Goal: Task Accomplishment & Management: Complete application form

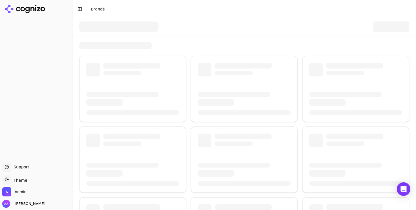
click at [109, 27] on div at bounding box center [118, 27] width 79 height 10
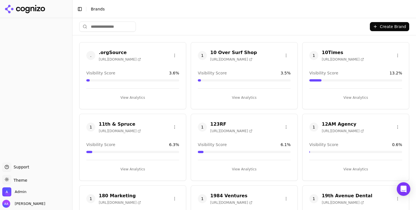
click at [102, 27] on input "search" at bounding box center [107, 27] width 57 height 10
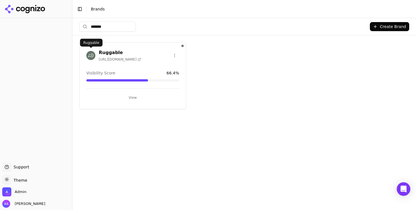
type input "*******"
click at [89, 54] on img at bounding box center [90, 55] width 9 height 9
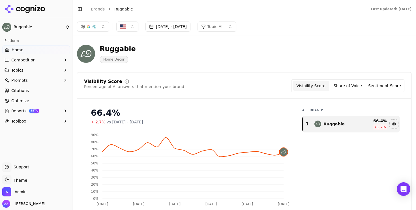
scroll to position [12, 0]
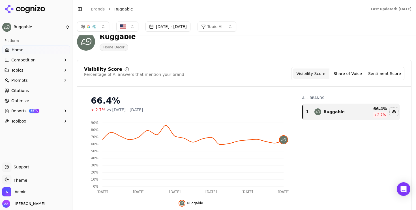
click at [51, 96] on link "Optimize" at bounding box center [36, 100] width 68 height 9
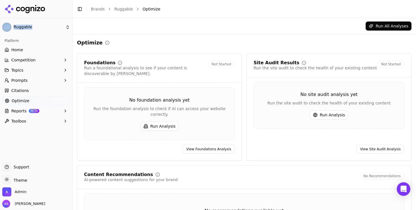
click at [51, 96] on html "**********" at bounding box center [208, 105] width 416 height 210
click at [39, 51] on link "Home" at bounding box center [36, 49] width 68 height 9
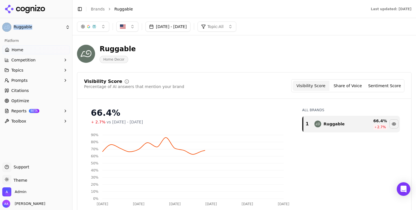
click at [182, 27] on button "Sep 03, 2025 - Oct 03, 2025" at bounding box center [167, 27] width 45 height 10
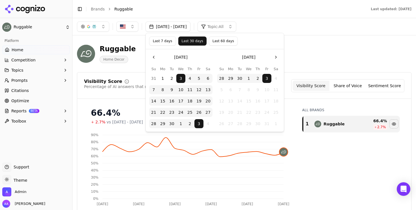
click at [315, 54] on div "Ruggable Home Decor" at bounding box center [204, 53] width 254 height 19
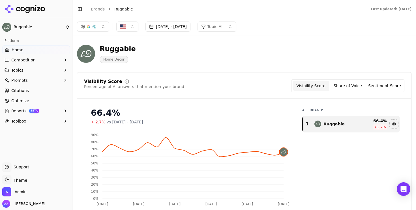
click at [98, 9] on link "Brands" at bounding box center [98, 9] width 14 height 5
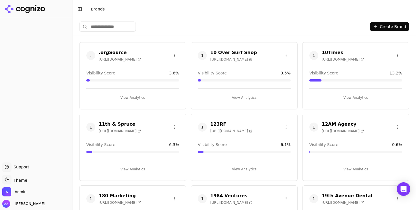
click at [120, 25] on html "Support Support Toggle theme Theme Admin Alp Aysan Toggle Sidebar Brands Create…" at bounding box center [208, 105] width 416 height 210
click at [112, 26] on input "search" at bounding box center [107, 27] width 57 height 10
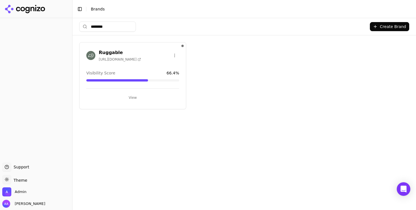
click at [117, 25] on input "********" at bounding box center [107, 27] width 57 height 10
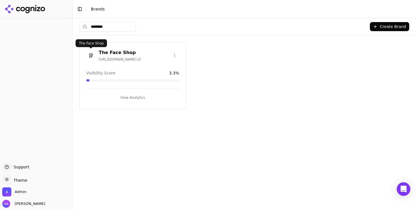
type input "********"
click at [91, 56] on img at bounding box center [90, 55] width 9 height 9
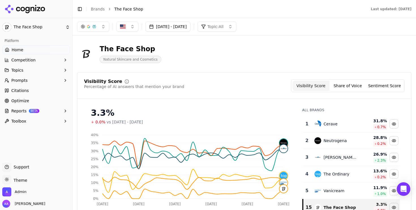
click at [202, 181] on icon "Sep 2 Sep 8 Sep 14 Sep 20 Sep 26 Oct 2 0% 5% 10% 15% 20% 25% 30% 35% 40%" at bounding box center [189, 168] width 211 height 79
click at [222, 79] on div "Visibility Score Percentage of AI answers that mention your brand Visibility Sc…" at bounding box center [244, 85] width 320 height 13
click at [199, 138] on icon "Sep 2 Sep 8 Sep 14 Sep 20 Sep 26 Oct 2 0% 5% 10% 15% 20% 25% 30% 35% 40%" at bounding box center [189, 168] width 211 height 79
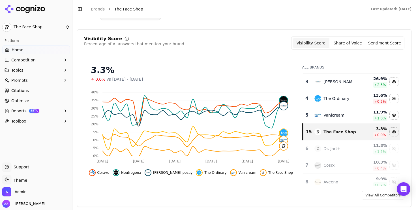
click at [102, 14] on button "button" at bounding box center [93, 9] width 32 height 10
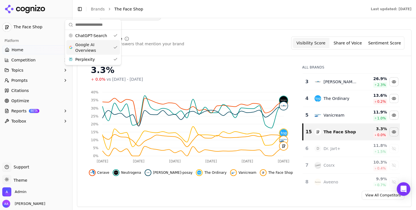
click at [95, 45] on span "Google AI Overviews" at bounding box center [93, 47] width 36 height 11
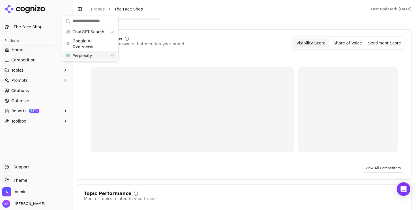
click at [96, 53] on div "Perplexity" at bounding box center [90, 55] width 54 height 9
click at [207, 41] on div "Visibility Score Percentage of AI answers that mention your brand Visibility Sc…" at bounding box center [244, 42] width 320 height 13
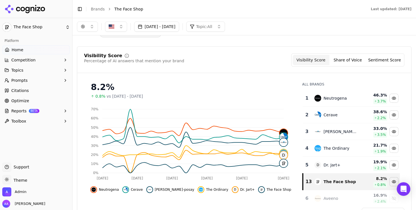
scroll to position [0, 0]
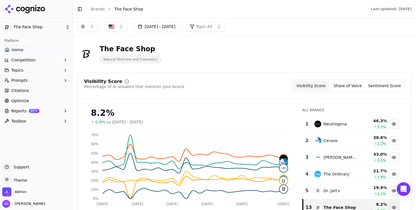
click at [92, 29] on button "button" at bounding box center [87, 27] width 21 height 10
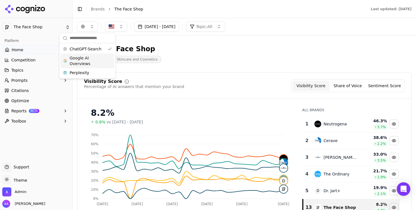
click at [93, 62] on span "Google AI Overviews" at bounding box center [88, 60] width 36 height 11
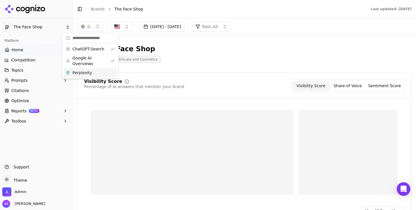
click at [90, 72] on span "Perplexity" at bounding box center [82, 73] width 20 height 6
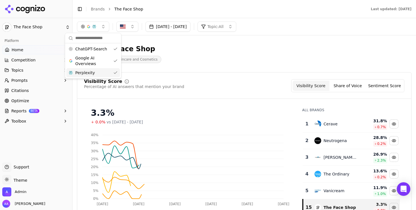
click at [217, 67] on div "The Face Shop Natural Skincare and Cosmetics" at bounding box center [244, 54] width 334 height 28
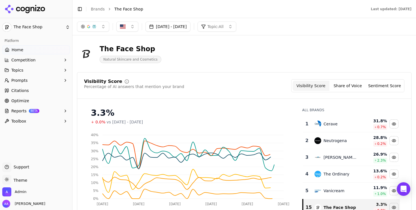
click at [92, 24] on button "button" at bounding box center [93, 27] width 32 height 10
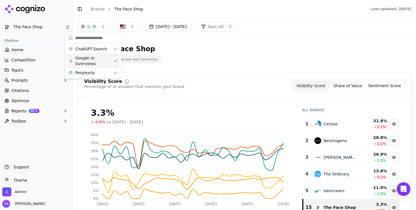
click at [100, 62] on span "Google AI Overviews" at bounding box center [93, 60] width 36 height 11
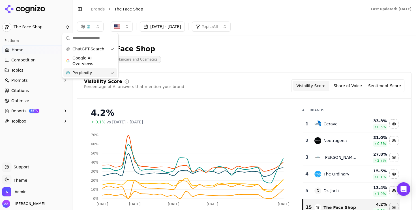
click at [100, 71] on div "Perplexity" at bounding box center [90, 72] width 54 height 9
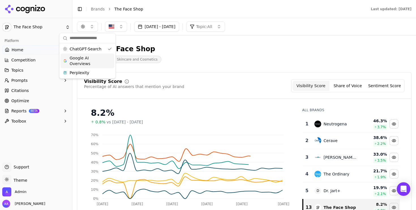
click at [100, 62] on span "Google AI Overviews" at bounding box center [88, 60] width 36 height 11
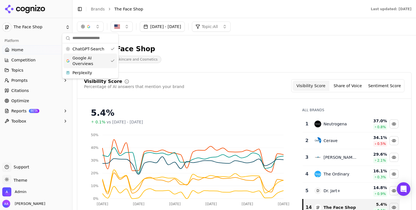
click at [101, 59] on span "Google AI Overviews" at bounding box center [90, 60] width 36 height 11
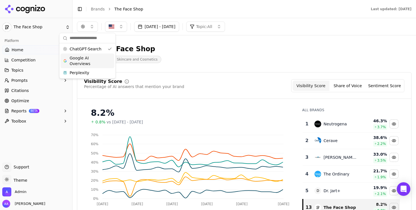
click at [268, 80] on div "Visibility Score Percentage of AI answers that mention your brand Visibility Sc…" at bounding box center [244, 85] width 320 height 13
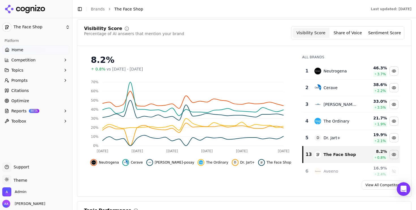
scroll to position [53, 0]
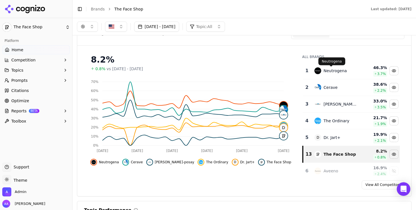
click at [333, 72] on div "Neutrogena" at bounding box center [334, 71] width 23 height 6
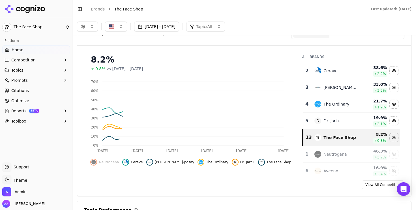
click at [333, 72] on div "Cerave" at bounding box center [336, 70] width 44 height 7
click at [333, 72] on div "Cerave" at bounding box center [330, 71] width 14 height 6
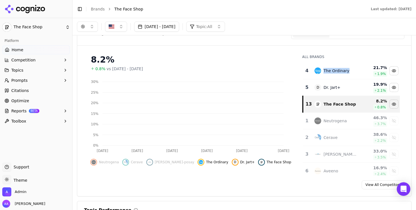
click at [333, 72] on div "The Ordinary" at bounding box center [336, 71] width 26 height 6
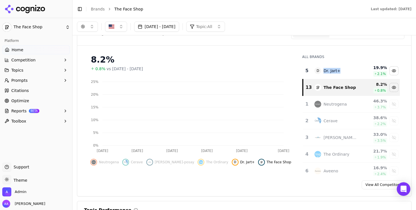
click at [333, 72] on div "Dr. Jart+" at bounding box center [331, 71] width 17 height 6
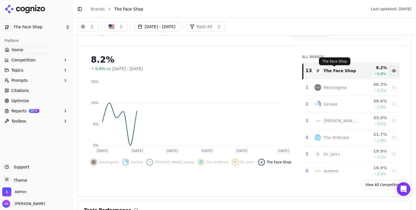
click at [229, 56] on div "8.2%" at bounding box center [191, 60] width 200 height 10
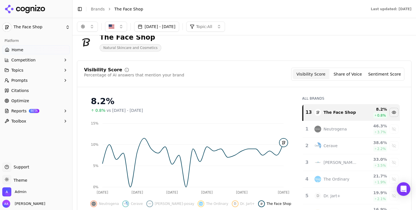
scroll to position [0, 0]
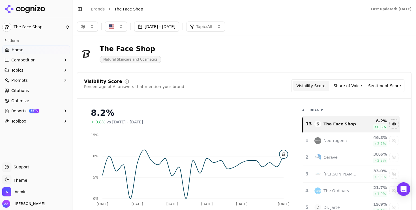
click at [274, 40] on div "The Face Shop Natural Skincare and Cosmetics" at bounding box center [244, 54] width 334 height 28
click at [101, 10] on link "Brands" at bounding box center [98, 9] width 14 height 5
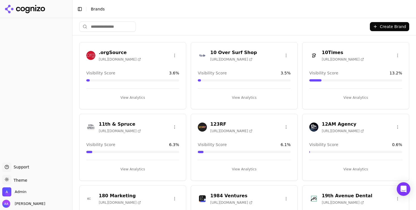
click at [105, 24] on input "search" at bounding box center [107, 27] width 57 height 10
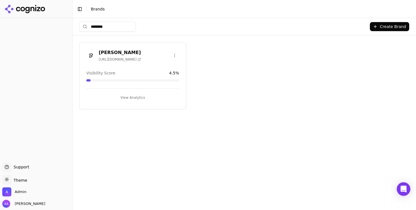
type input "********"
click at [91, 55] on img at bounding box center [90, 55] width 9 height 9
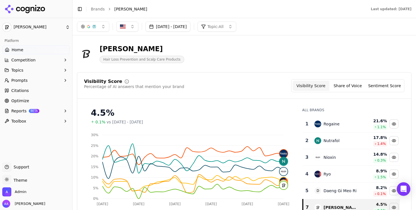
click at [329, 124] on div "Rogaine" at bounding box center [331, 124] width 16 height 6
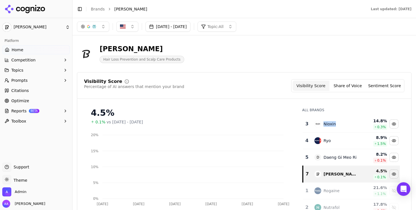
click at [329, 124] on div "Nioxin" at bounding box center [329, 124] width 12 height 6
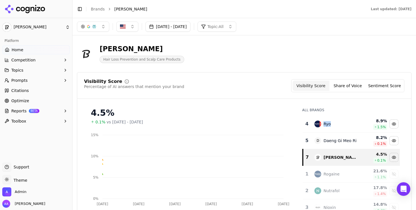
click at [329, 124] on div "Ryo" at bounding box center [336, 124] width 44 height 7
click at [334, 129] on td "Ryo" at bounding box center [336, 124] width 50 height 17
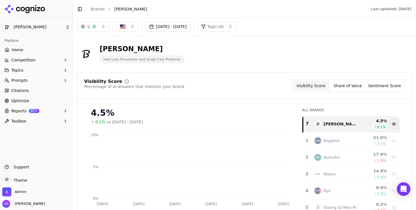
click at [343, 124] on div "[PERSON_NAME]" at bounding box center [336, 124] width 44 height 7
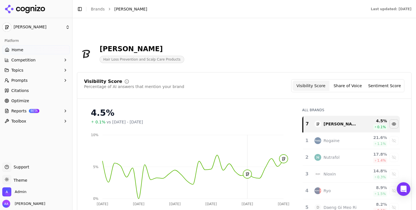
scroll to position [54, 0]
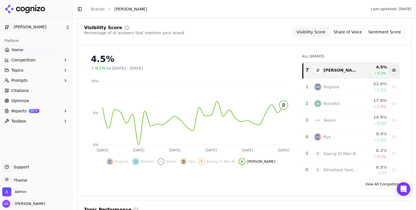
click at [244, 61] on div "4.5%" at bounding box center [191, 59] width 200 height 10
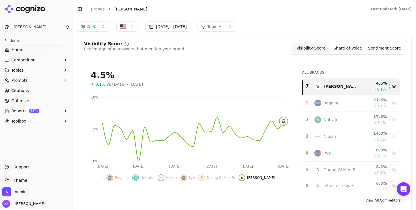
scroll to position [25, 0]
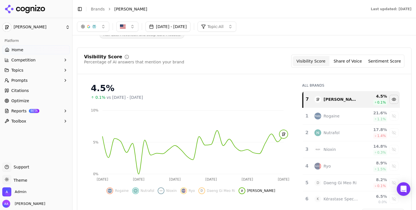
click at [180, 29] on button "Sep 03, 2025 - Oct 03, 2025" at bounding box center [167, 27] width 45 height 10
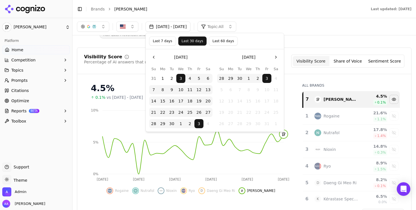
click at [164, 42] on button "Last 7 days" at bounding box center [162, 40] width 27 height 9
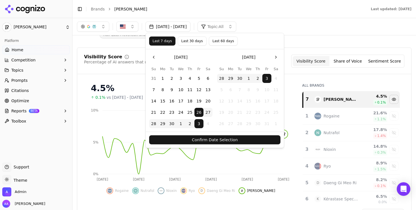
click at [205, 138] on button "Confirm Date Selection" at bounding box center [214, 139] width 131 height 9
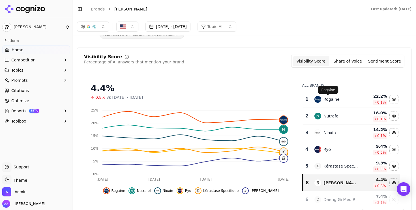
click at [334, 99] on div "Rogaine" at bounding box center [331, 99] width 16 height 6
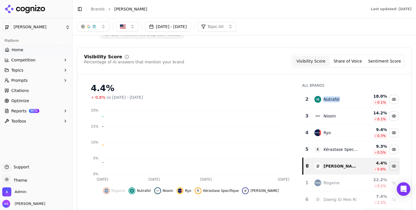
click at [334, 99] on div "Nutrafol" at bounding box center [331, 99] width 16 height 6
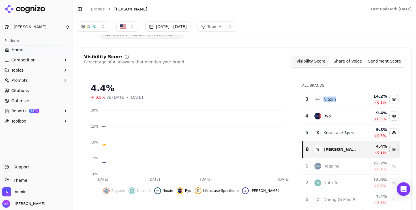
click at [334, 99] on div "Nioxin" at bounding box center [336, 99] width 44 height 7
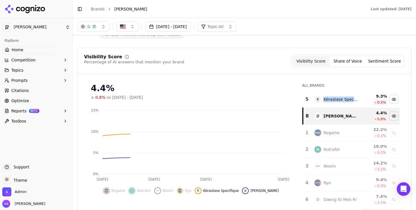
click at [334, 99] on div "Kérastase Specifique" at bounding box center [340, 99] width 35 height 6
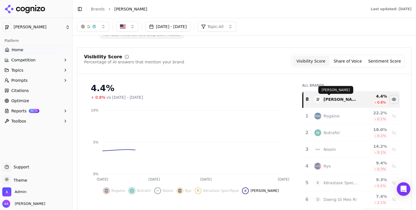
click at [232, 78] on div "Visibility Score Percentage of AI answers that mention your brand Visibility Sc…" at bounding box center [244, 136] width 334 height 177
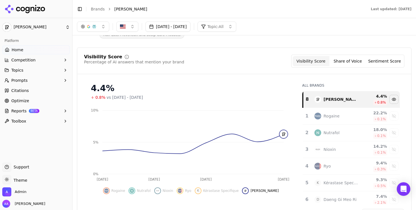
click at [175, 28] on button "Sep 26, 2025 - Oct 03, 2025" at bounding box center [167, 27] width 45 height 10
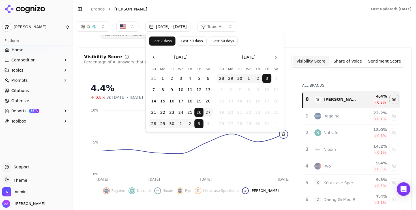
click at [199, 100] on button "19" at bounding box center [198, 100] width 9 height 9
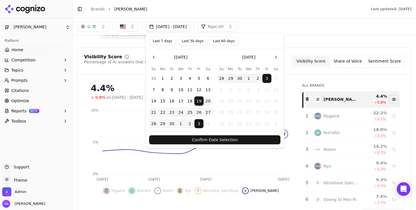
click at [211, 140] on button "Confirm Date Selection" at bounding box center [214, 139] width 131 height 9
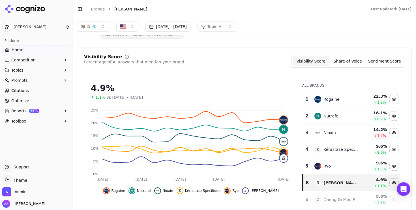
click at [340, 101] on div "Rogaine" at bounding box center [336, 99] width 44 height 7
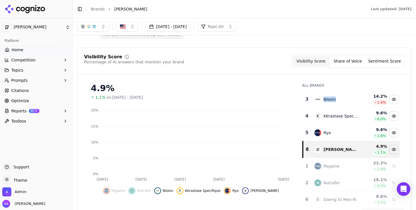
click at [340, 101] on div "Nioxin" at bounding box center [336, 99] width 44 height 7
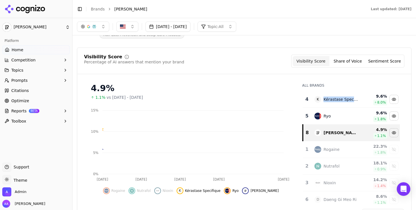
click at [340, 101] on div "Kérastase Specifique" at bounding box center [340, 99] width 35 height 6
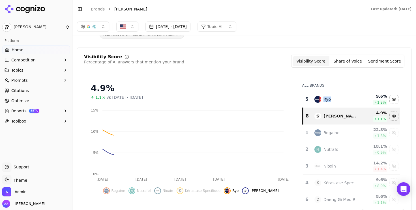
click at [340, 101] on div "Ryo" at bounding box center [336, 99] width 44 height 7
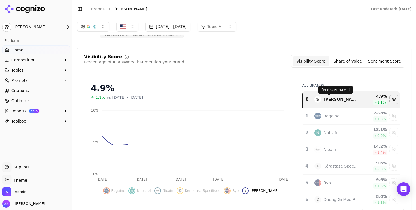
click at [222, 76] on div "Visibility Score Percentage of AI answers that mention your brand Visibility Sc…" at bounding box center [244, 136] width 334 height 177
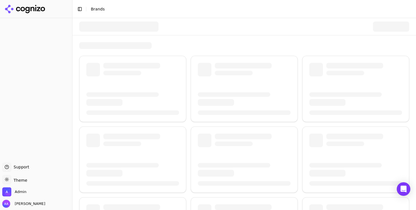
click at [116, 27] on div at bounding box center [118, 27] width 79 height 10
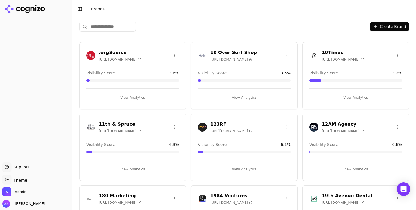
click at [104, 25] on input "search" at bounding box center [107, 27] width 57 height 10
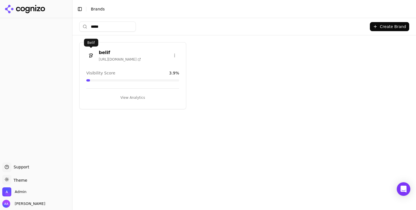
type input "*****"
click at [90, 53] on img at bounding box center [90, 55] width 9 height 9
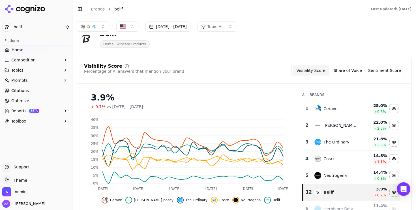
scroll to position [16, 0]
click at [340, 116] on td "Cerave" at bounding box center [336, 108] width 50 height 17
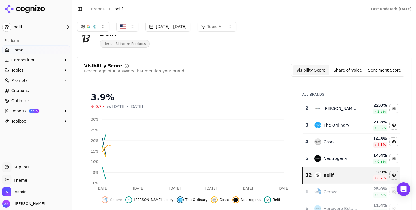
click at [340, 116] on td "La Roche-posay" at bounding box center [336, 108] width 50 height 17
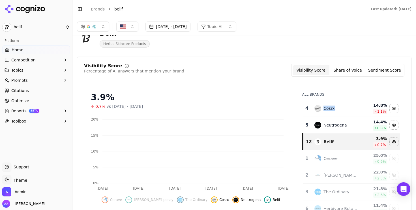
click at [340, 116] on td "Cosrx" at bounding box center [336, 108] width 50 height 17
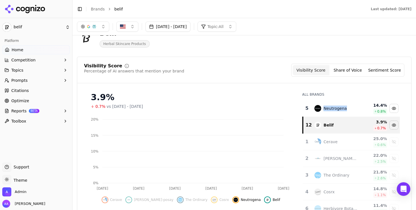
click at [340, 116] on td "Neutrogena" at bounding box center [336, 108] width 50 height 17
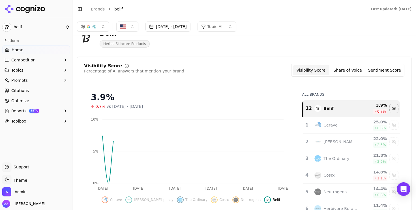
click at [218, 77] on div "Visibility Score Percentage of AI answers that mention your brand Visibility Sc…" at bounding box center [244, 74] width 334 height 20
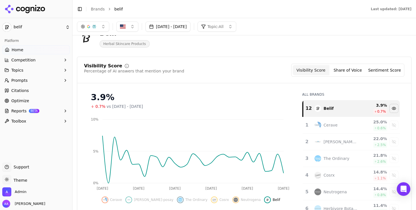
click at [100, 29] on button "button" at bounding box center [93, 27] width 32 height 10
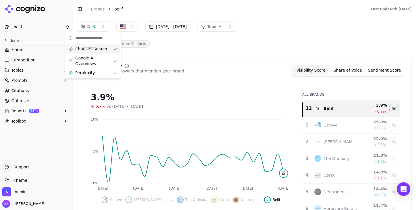
click at [97, 47] on span "ChatGPT-Search" at bounding box center [91, 49] width 32 height 6
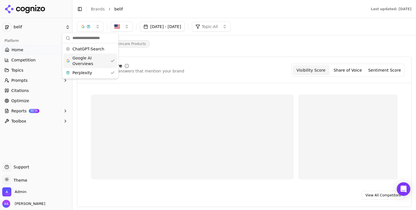
click at [96, 57] on span "Google AI Overviews" at bounding box center [90, 60] width 36 height 11
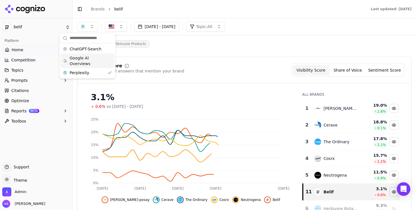
click at [97, 40] on input "text" at bounding box center [91, 38] width 42 height 11
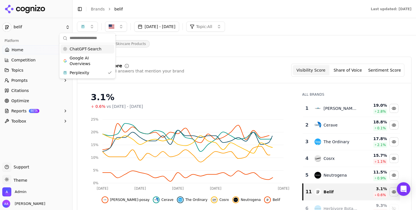
click at [95, 48] on span "ChatGPT-Search" at bounding box center [86, 49] width 32 height 6
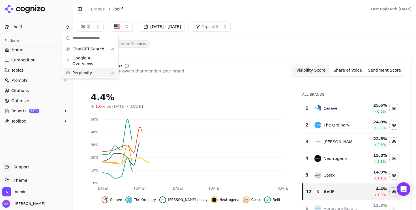
click at [92, 70] on div "Perplexity" at bounding box center [90, 72] width 54 height 9
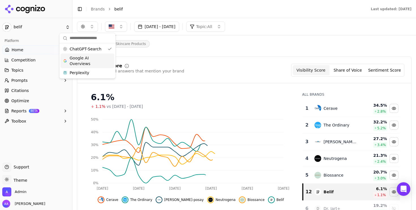
click at [91, 64] on span "Google AI Overviews" at bounding box center [88, 60] width 36 height 11
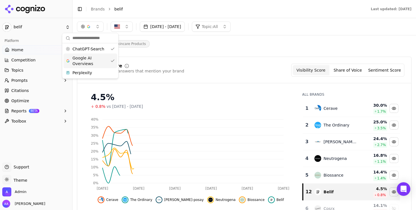
click at [92, 61] on span "Google AI Overviews" at bounding box center [90, 60] width 36 height 11
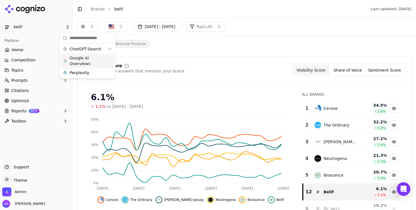
click at [205, 65] on div "Visibility Score Percentage of AI answers that mention your brand Visibility Sc…" at bounding box center [244, 70] width 320 height 13
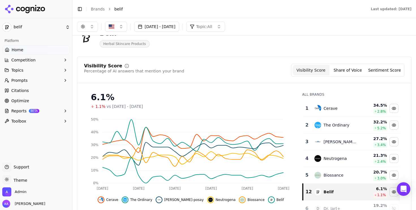
click at [334, 111] on div "Cerave" at bounding box center [336, 108] width 44 height 7
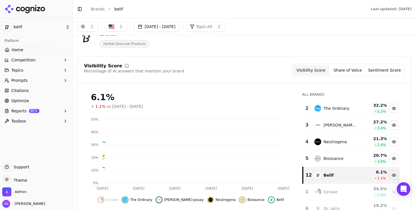
click at [334, 111] on div "The Ordinary" at bounding box center [336, 108] width 44 height 7
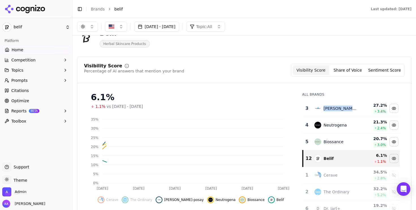
click at [334, 111] on div "La Roche-posay" at bounding box center [336, 108] width 44 height 7
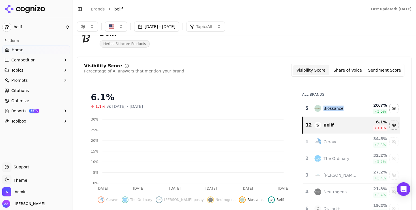
click at [334, 111] on div "Biossance" at bounding box center [336, 108] width 44 height 7
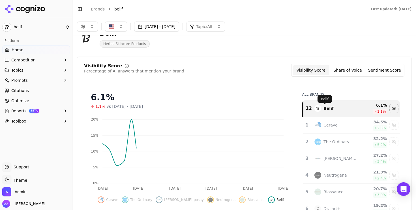
click at [236, 84] on div "Visibility Score Percentage of AI answers that mention your brand Visibility Sc…" at bounding box center [244, 145] width 334 height 177
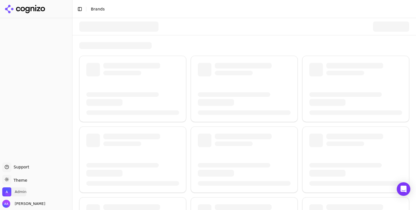
click at [18, 192] on span "Admin" at bounding box center [21, 191] width 12 height 5
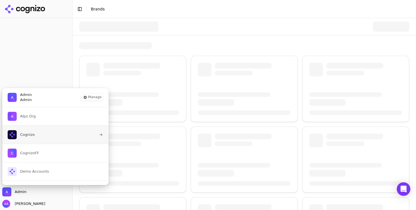
click at [33, 136] on span "Cognizo" at bounding box center [27, 134] width 15 height 5
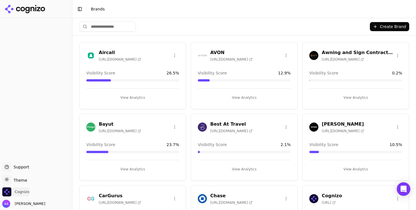
click at [17, 189] on span "Cognizo" at bounding box center [22, 191] width 15 height 5
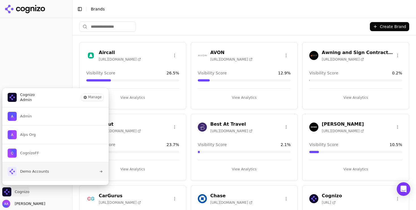
scroll to position [32, 0]
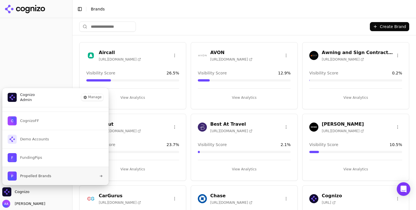
click at [45, 175] on span "Propelled Brands" at bounding box center [35, 175] width 31 height 5
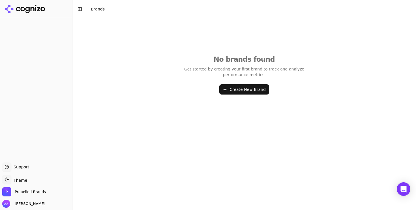
click at [226, 88] on button "Create New Brand" at bounding box center [244, 89] width 50 height 10
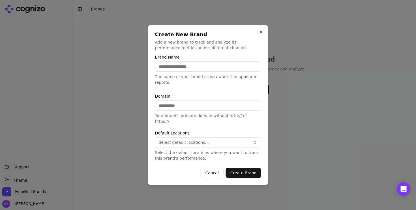
paste input "**********"
type input "**********"
click at [219, 111] on input "Domain" at bounding box center [208, 105] width 106 height 10
paste input "**********"
type input "**********"
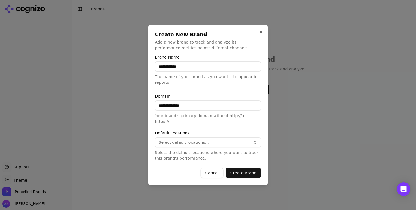
click at [209, 134] on div "Default Locations Select default locations... Select the default locations wher…" at bounding box center [208, 146] width 106 height 30
click at [208, 137] on button "Select default locations..." at bounding box center [208, 142] width 106 height 10
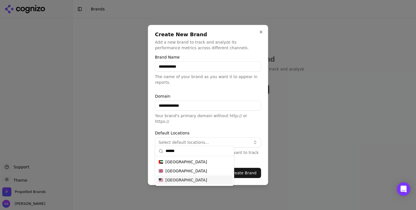
type input "******"
click at [198, 179] on div "[GEOGRAPHIC_DATA]" at bounding box center [194, 179] width 76 height 9
click at [249, 157] on p "Select the default locations where you want to track this brand's performance." at bounding box center [208, 155] width 106 height 11
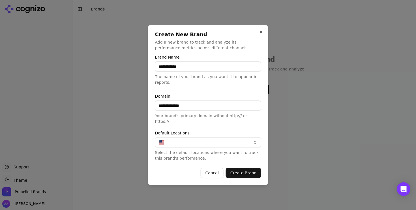
click at [246, 169] on button "Create Brand" at bounding box center [243, 173] width 35 height 10
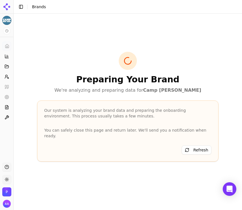
click at [5, 8] on icon at bounding box center [5, 8] width 5 height 5
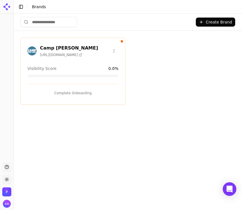
click at [217, 24] on button "Create Brand" at bounding box center [215, 22] width 39 height 9
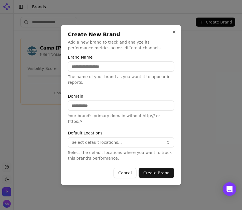
paste input "*********"
type input "*********"
click at [96, 109] on input "Domain" at bounding box center [121, 105] width 106 height 10
paste input "**********"
type input "**********"
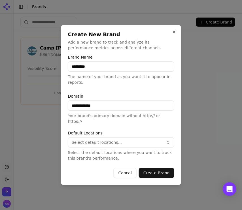
click at [128, 137] on button "Select default locations..." at bounding box center [121, 142] width 106 height 10
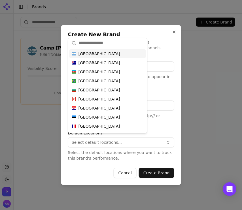
click at [127, 137] on button "Select default locations..." at bounding box center [121, 142] width 106 height 10
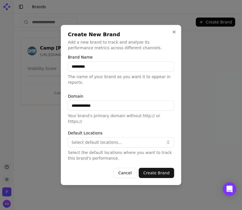
click at [127, 137] on button "Select default locations..." at bounding box center [121, 142] width 106 height 10
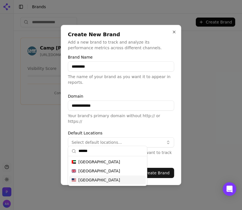
type input "******"
click at [104, 181] on div "[GEOGRAPHIC_DATA]" at bounding box center [107, 179] width 76 height 9
click at [158, 152] on p "Select the default locations where you want to track this brand's performance." at bounding box center [121, 155] width 106 height 11
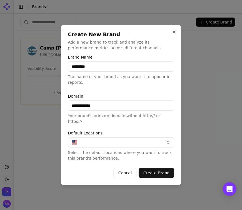
click at [152, 170] on button "Create Brand" at bounding box center [156, 173] width 35 height 10
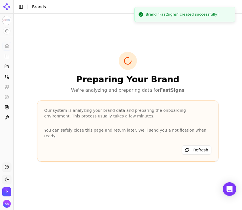
click at [9, 7] on icon at bounding box center [9, 7] width 2 height 2
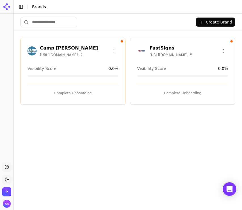
click at [65, 91] on button "Complete Onboarding" at bounding box center [72, 93] width 91 height 9
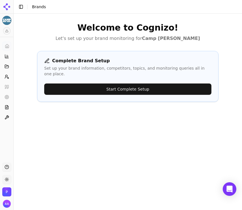
click at [10, 8] on icon at bounding box center [6, 6] width 9 height 9
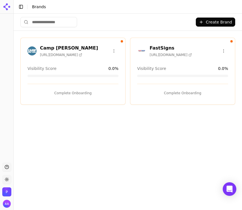
click at [169, 87] on div "Complete Onboarding" at bounding box center [182, 91] width 91 height 14
click at [168, 91] on button "Complete Onboarding" at bounding box center [182, 93] width 91 height 9
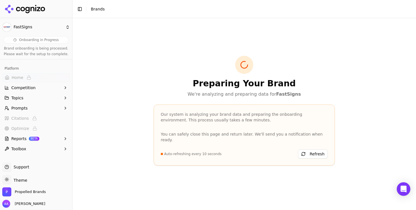
click at [37, 10] on icon at bounding box center [38, 9] width 3 height 4
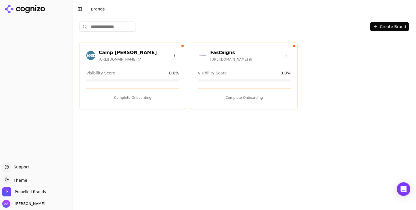
click at [149, 99] on button "Complete Onboarding" at bounding box center [132, 97] width 93 height 9
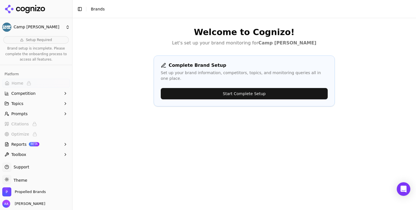
click at [197, 88] on button "Start Complete Setup" at bounding box center [244, 93] width 167 height 11
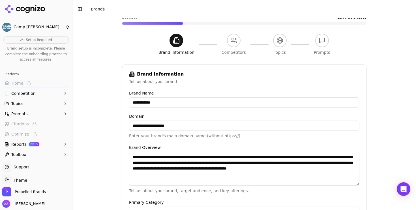
scroll to position [39, 0]
click at [211, 164] on textarea "**********" at bounding box center [244, 168] width 230 height 34
drag, startPoint x: 225, startPoint y: 176, endPoint x: 199, endPoint y: 156, distance: 33.2
click at [199, 156] on textarea "**********" at bounding box center [244, 168] width 230 height 34
click at [174, 160] on textarea "**********" at bounding box center [244, 168] width 230 height 34
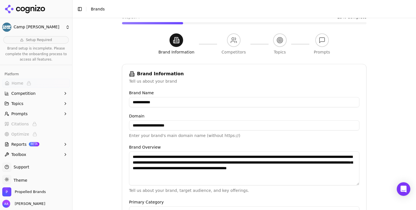
click at [174, 161] on textarea "**********" at bounding box center [244, 168] width 230 height 34
click at [172, 162] on textarea "**********" at bounding box center [244, 168] width 230 height 34
click at [182, 157] on textarea "**********" at bounding box center [244, 168] width 230 height 34
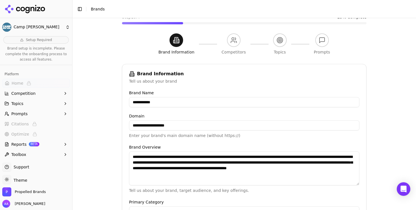
click at [182, 157] on textarea "**********" at bounding box center [244, 168] width 230 height 34
click at [202, 166] on textarea "**********" at bounding box center [244, 168] width 230 height 34
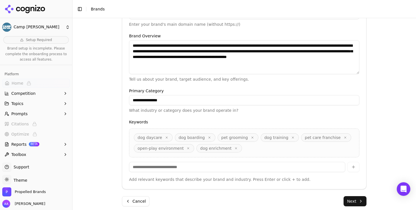
scroll to position [156, 0]
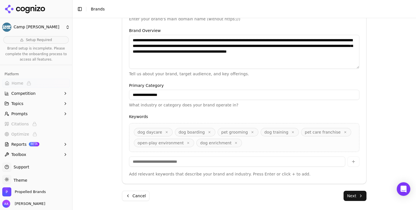
click at [312, 160] on input at bounding box center [237, 161] width 216 height 10
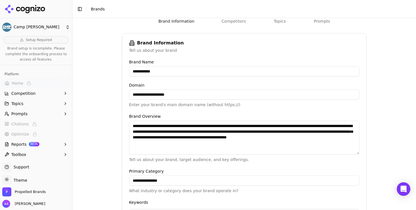
scroll to position [39, 0]
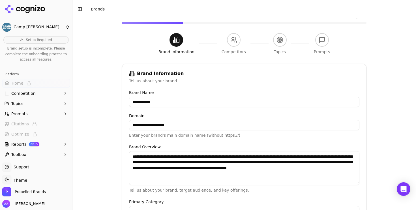
click at [162, 126] on input "**********" at bounding box center [244, 125] width 230 height 10
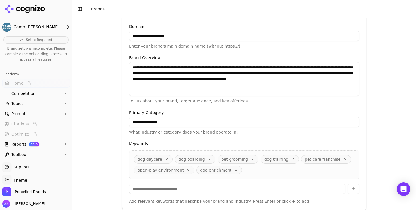
scroll to position [144, 0]
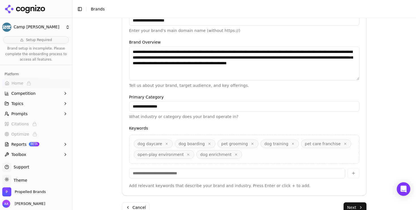
click at [231, 177] on input at bounding box center [237, 173] width 216 height 10
type input "**********"
click at [355, 172] on button "button" at bounding box center [353, 173] width 12 height 10
click at [343, 143] on icon "button" at bounding box center [344, 143] width 3 height 3
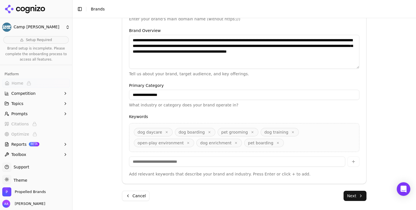
click at [353, 198] on button "Next" at bounding box center [354, 196] width 23 height 10
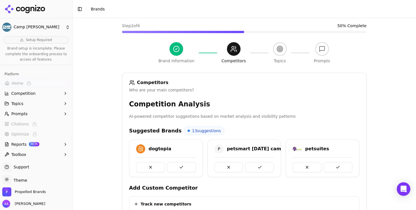
scroll to position [25, 0]
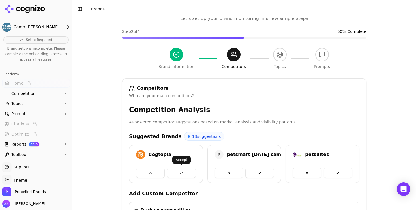
click at [187, 174] on button at bounding box center [181, 173] width 29 height 10
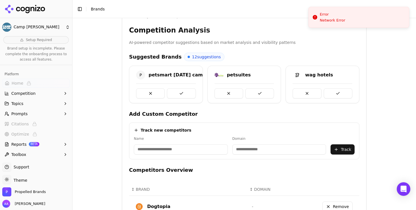
scroll to position [123, 0]
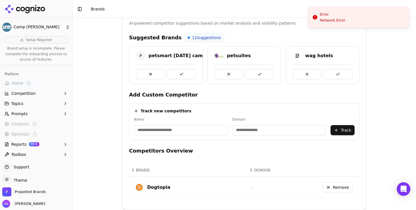
click at [258, 77] on button at bounding box center [259, 74] width 29 height 10
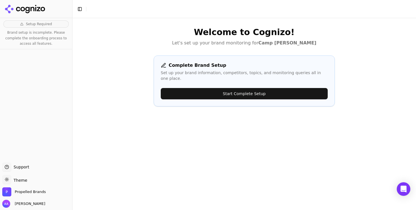
click at [240, 91] on button "Start Complete Setup" at bounding box center [244, 93] width 167 height 11
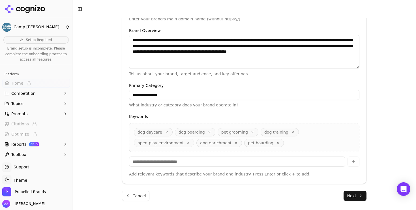
click at [355, 198] on button "Next" at bounding box center [354, 196] width 23 height 10
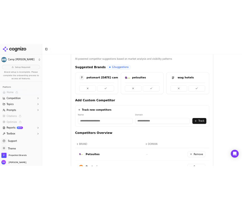
scroll to position [113, 0]
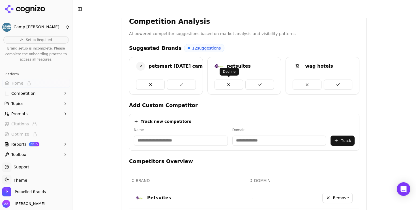
click at [222, 87] on button at bounding box center [228, 85] width 29 height 10
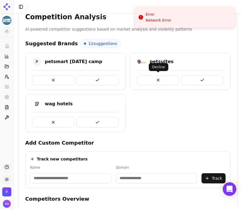
click at [160, 81] on button at bounding box center [158, 80] width 42 height 10
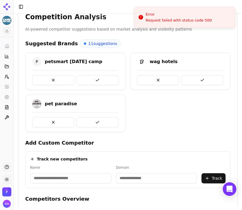
click at [187, 113] on div "P petsmart [DATE] camp wag hotels pet paradise" at bounding box center [127, 92] width 205 height 80
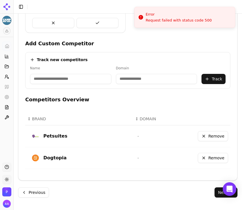
scroll to position [144, 0]
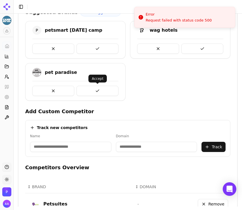
click at [99, 90] on button at bounding box center [97, 91] width 42 height 10
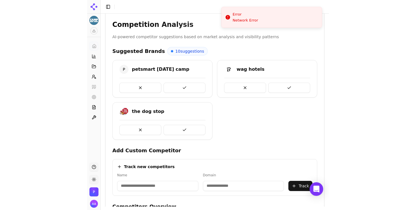
scroll to position [104, 0]
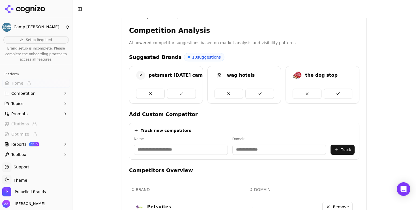
click at [26, 7] on icon at bounding box center [25, 9] width 41 height 8
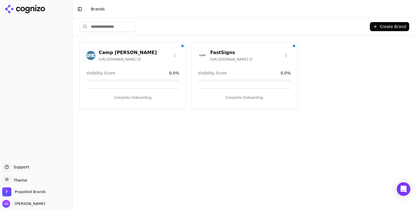
click at [174, 20] on div "Create Brand" at bounding box center [244, 26] width 330 height 17
click at [137, 98] on button "Complete Onboarding" at bounding box center [132, 97] width 93 height 9
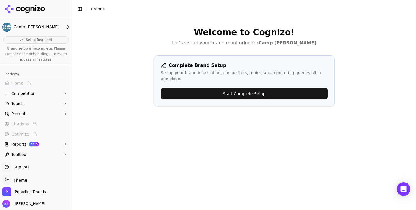
click at [210, 77] on div "Complete Brand Setup Set up your brand information, competitors, topics, and mo…" at bounding box center [244, 80] width 181 height 51
click at [208, 88] on button "Start Complete Setup" at bounding box center [244, 93] width 167 height 11
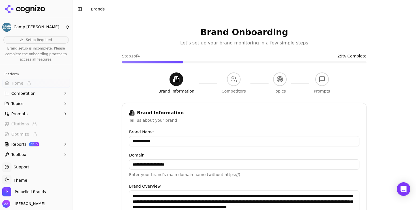
scroll to position [156, 0]
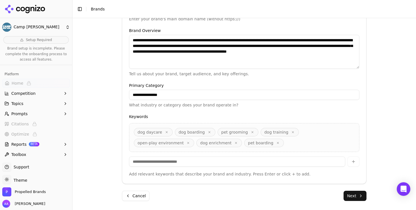
click at [348, 190] on form "**********" at bounding box center [244, 74] width 244 height 254
click at [349, 195] on button "Next" at bounding box center [354, 196] width 23 height 10
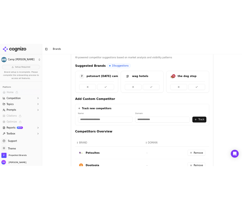
scroll to position [104, 0]
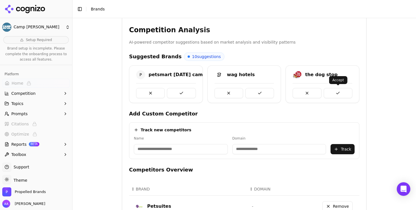
click at [328, 92] on button at bounding box center [338, 93] width 29 height 10
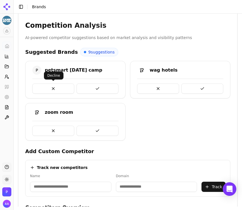
click at [63, 90] on button at bounding box center [53, 88] width 42 height 10
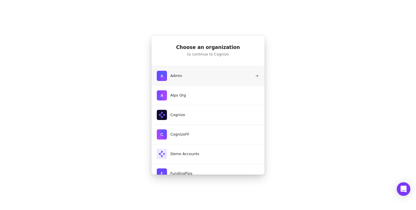
click at [188, 79] on button "Admin" at bounding box center [208, 75] width 114 height 19
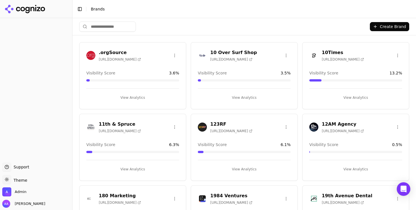
click at [110, 20] on div "Create Brand" at bounding box center [244, 26] width 330 height 17
click at [110, 25] on input "search" at bounding box center [107, 27] width 57 height 10
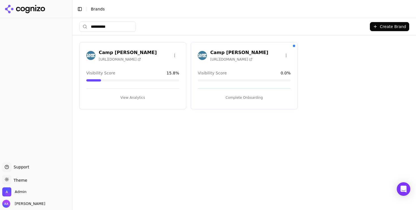
type input "**********"
click at [284, 55] on html "**********" at bounding box center [208, 105] width 416 height 210
click at [271, 75] on div "Delete Brand" at bounding box center [272, 76] width 33 height 9
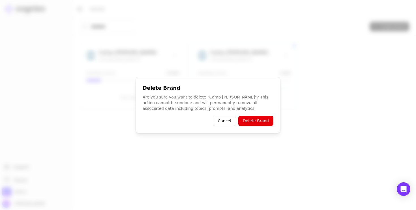
click at [222, 123] on button "Cancel" at bounding box center [224, 121] width 23 height 10
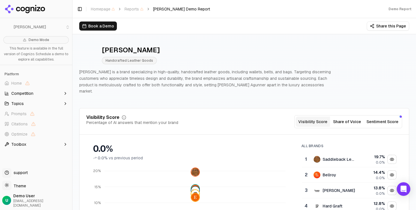
click at [251, 74] on p "[PERSON_NAME] is a brand specializing in high-quality, handcrafted leather good…" at bounding box center [206, 82] width 254 height 26
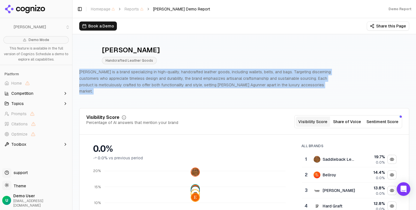
click at [251, 74] on p "[PERSON_NAME] is a brand specializing in high-quality, handcrafted leather good…" at bounding box center [206, 82] width 254 height 26
click at [270, 81] on p "[PERSON_NAME] is a brand specializing in high-quality, handcrafted leather good…" at bounding box center [206, 82] width 254 height 26
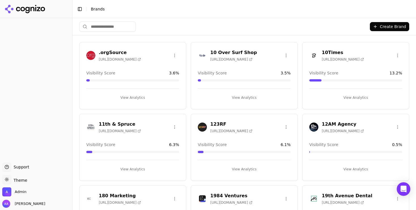
click at [106, 29] on input "search" at bounding box center [107, 27] width 57 height 10
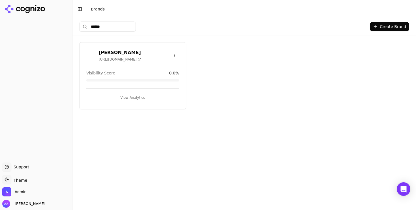
type input "******"
click at [176, 55] on html "Support Support Toggle theme Theme Admin Alp Aysan Toggle Sidebar Brands ******…" at bounding box center [208, 105] width 416 height 210
click at [166, 63] on div "Edit Brand" at bounding box center [160, 67] width 33 height 9
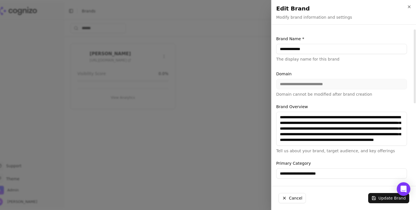
click at [296, 49] on input "**********" at bounding box center [341, 49] width 131 height 10
type input "**********"
click at [386, 200] on button "Update Brand" at bounding box center [388, 198] width 41 height 10
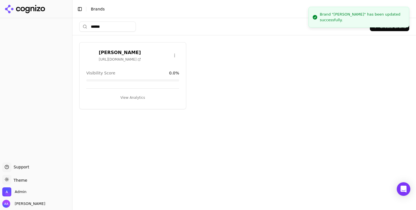
click at [129, 96] on button "View Analytics" at bounding box center [132, 97] width 93 height 9
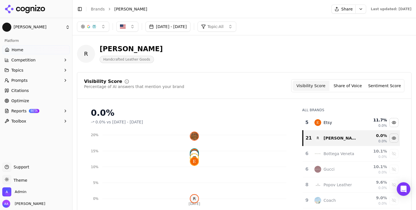
scroll to position [214, 0]
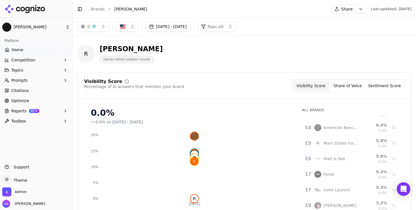
click at [100, 8] on link "Brands" at bounding box center [98, 9] width 14 height 5
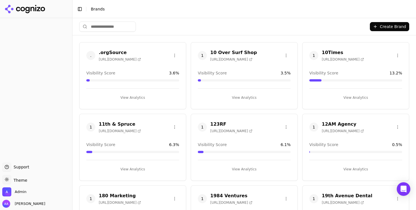
click at [100, 25] on html "Support Support Toggle theme Theme Admin Alp Aysan Toggle Sidebar Brands Create…" at bounding box center [208, 105] width 416 height 210
click at [111, 29] on input "search" at bounding box center [107, 27] width 57 height 10
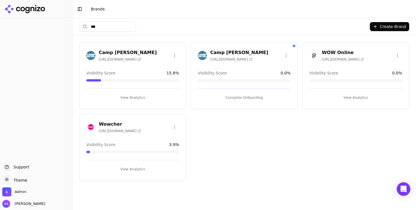
type input "***"
click at [173, 56] on html "Support Support Toggle theme Theme Admin Alp Aysan Toggle Sidebar Brands *** Cr…" at bounding box center [208, 105] width 416 height 210
click at [90, 57] on html "Support Support Toggle theme Theme Admin Alp Aysan Toggle Sidebar Brands *** Cr…" at bounding box center [208, 105] width 416 height 210
click at [88, 55] on img at bounding box center [90, 55] width 9 height 9
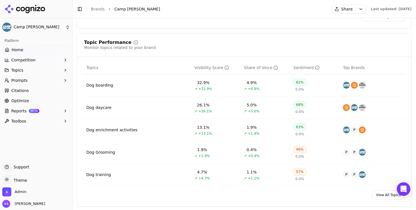
scroll to position [239, 0]
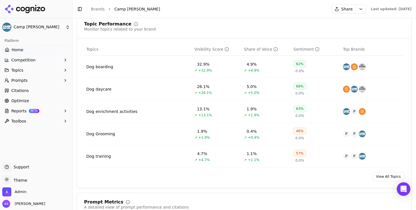
click at [27, 83] on button "Prompts" at bounding box center [36, 80] width 68 height 9
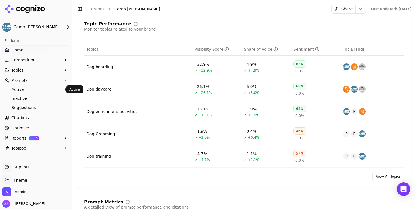
click at [24, 91] on span "Active" at bounding box center [36, 90] width 49 height 6
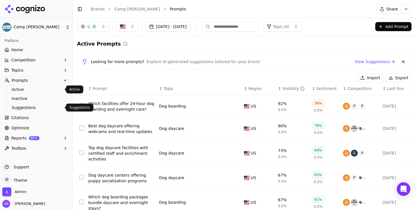
click at [38, 69] on button "Topics" at bounding box center [36, 70] width 68 height 9
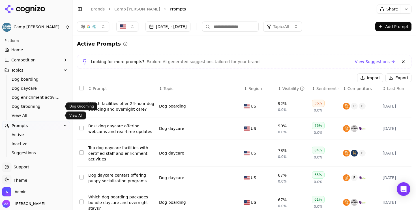
click at [30, 113] on span "View All" at bounding box center [36, 116] width 49 height 6
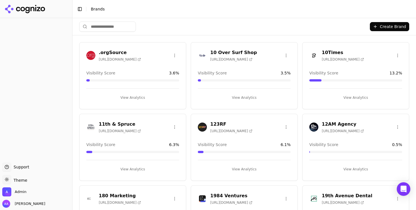
click at [117, 32] on div "Create Brand" at bounding box center [244, 26] width 330 height 17
click at [126, 27] on input "search" at bounding box center [107, 27] width 57 height 10
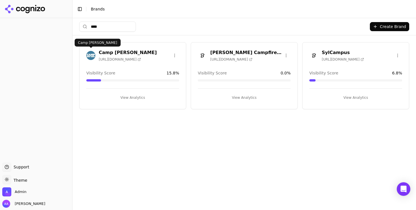
type input "****"
click at [93, 55] on img at bounding box center [90, 55] width 9 height 9
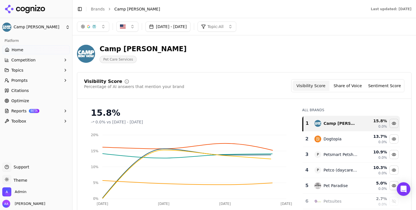
click at [29, 103] on link "Optimize" at bounding box center [36, 100] width 68 height 9
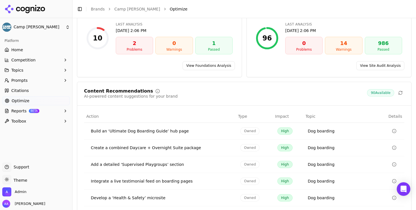
scroll to position [90, 0]
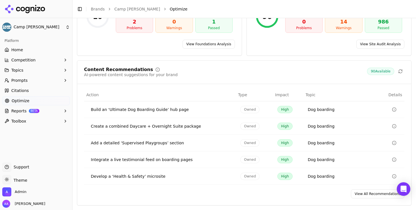
click at [368, 196] on link "View All Recommendations" at bounding box center [377, 193] width 53 height 9
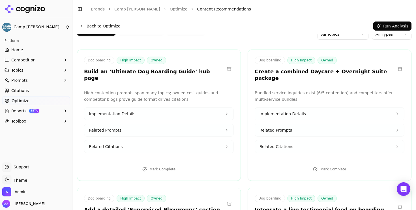
scroll to position [24, 0]
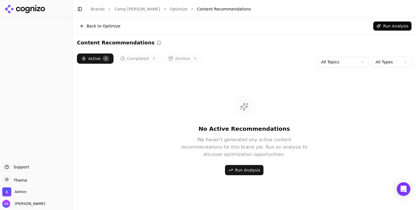
click at [245, 60] on div "Active 0 Completed 0 Archive 0 All Topics All Types" at bounding box center [244, 61] width 334 height 17
click at [103, 29] on button "Back to Optimize" at bounding box center [100, 26] width 46 height 9
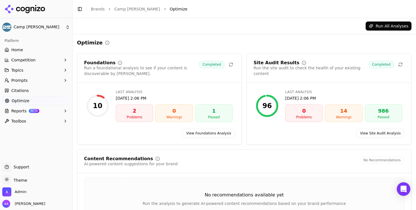
click at [197, 131] on link "View Foundations Analysis" at bounding box center [208, 133] width 52 height 9
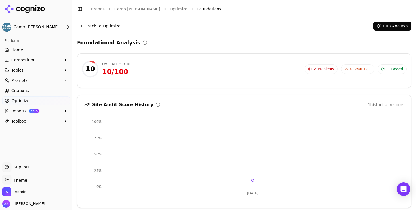
click at [394, 28] on button "Run Analysis" at bounding box center [392, 26] width 38 height 9
click at [95, 31] on div "Back to Optimize Running Analysis..." at bounding box center [243, 26] width 343 height 16
click at [99, 26] on button "Back to Optimize" at bounding box center [100, 26] width 46 height 9
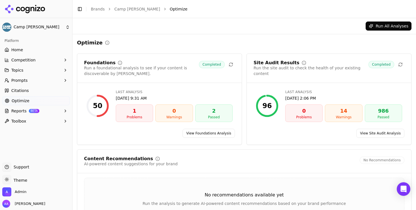
click at [132, 11] on link "Camp [PERSON_NAME]" at bounding box center [137, 9] width 46 height 6
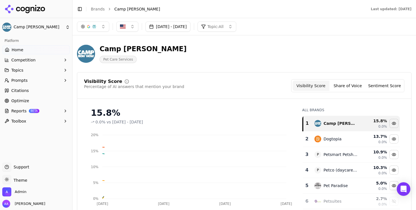
click at [100, 10] on link "Brands" at bounding box center [98, 9] width 14 height 5
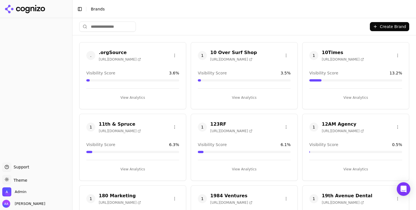
click at [118, 29] on html "Support Support Toggle theme Theme Admin Alp Aysan Toggle Sidebar Brands Create…" at bounding box center [208, 105] width 416 height 210
click at [104, 24] on input "search" at bounding box center [107, 27] width 57 height 10
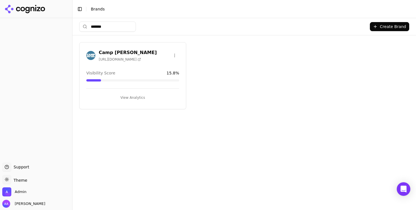
type input "*******"
click at [91, 54] on img at bounding box center [90, 55] width 9 height 9
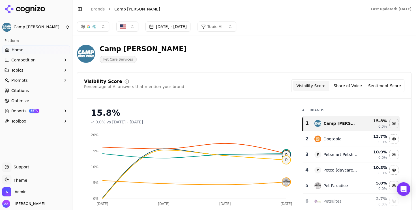
click at [231, 48] on div "Camp Bow Wow Pet Care Services" at bounding box center [204, 53] width 254 height 19
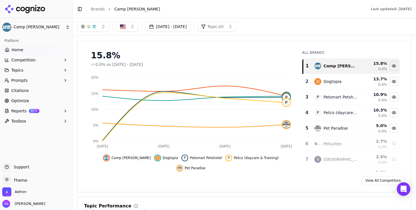
scroll to position [52, 0]
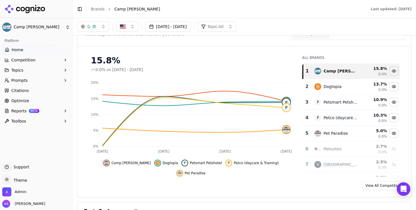
click at [27, 84] on button "Prompts" at bounding box center [36, 80] width 68 height 9
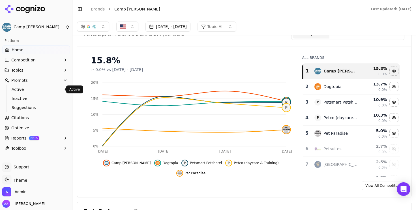
click at [29, 92] on span "Active" at bounding box center [36, 90] width 49 height 6
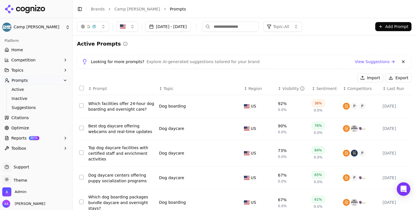
click at [248, 29] on input at bounding box center [230, 27] width 57 height 10
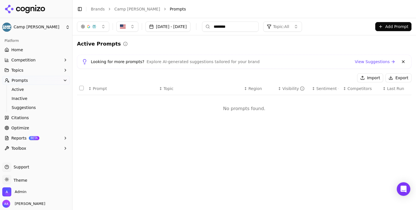
type input "********"
click at [35, 60] on button "Competition" at bounding box center [36, 59] width 68 height 9
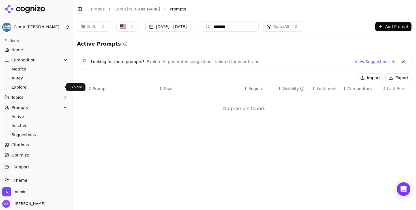
click at [36, 85] on span "Explore" at bounding box center [36, 87] width 49 height 6
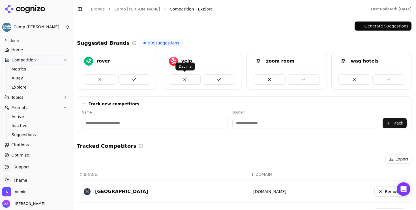
click at [184, 83] on button at bounding box center [185, 79] width 32 height 10
click at [225, 80] on button at bounding box center [219, 79] width 32 height 10
click at [138, 78] on button at bounding box center [134, 79] width 32 height 10
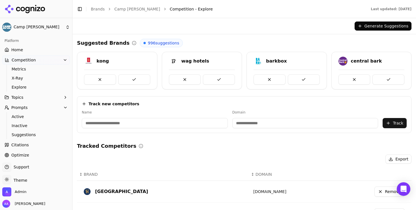
click at [138, 78] on button at bounding box center [134, 79] width 32 height 10
click at [103, 59] on div "barkbox" at bounding box center [106, 61] width 21 height 7
copy div "barkbox"
click at [99, 81] on button at bounding box center [100, 79] width 32 height 10
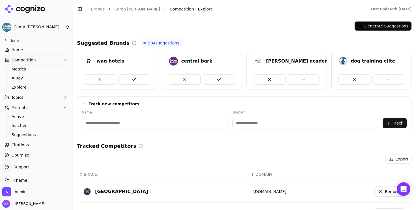
click at [194, 59] on div "central bark" at bounding box center [196, 61] width 31 height 7
copy div "central bark"
click at [195, 81] on button at bounding box center [185, 79] width 32 height 10
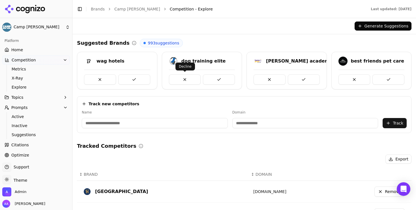
click at [180, 74] on button at bounding box center [185, 79] width 32 height 10
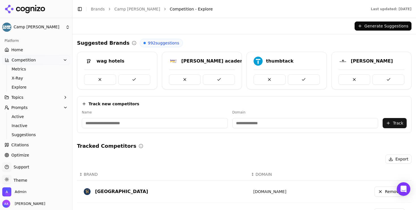
click at [272, 80] on button at bounding box center [270, 79] width 32 height 10
click at [352, 76] on button at bounding box center [354, 79] width 32 height 10
click at [357, 62] on div "nina ottosson" at bounding box center [372, 61] width 42 height 7
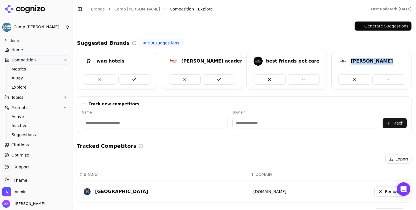
copy div "nina ottosson"
click at [353, 82] on button at bounding box center [354, 79] width 32 height 10
click at [110, 58] on div "wag hotels" at bounding box center [110, 61] width 28 height 7
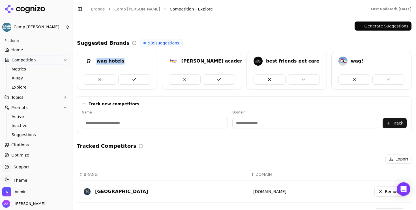
copy div "wag hotels"
click at [144, 83] on button at bounding box center [134, 79] width 32 height 10
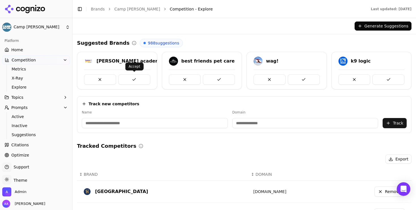
click at [111, 61] on div "karen pryor academy" at bounding box center [129, 61] width 66 height 7
copy div "karen pryor academy"
click at [91, 79] on button at bounding box center [100, 79] width 32 height 10
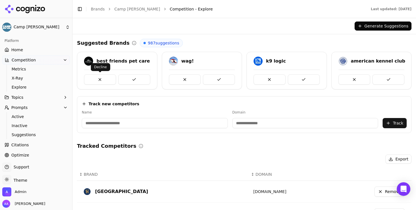
click at [114, 59] on div "best friends pet care" at bounding box center [122, 61] width 53 height 7
copy div "best friends pet care"
click at [138, 80] on button at bounding box center [134, 79] width 32 height 10
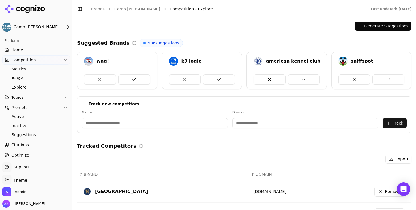
click at [190, 59] on div "k9 logic" at bounding box center [191, 61] width 20 height 7
copy div "k9 logic"
click at [182, 74] on button at bounding box center [185, 79] width 32 height 10
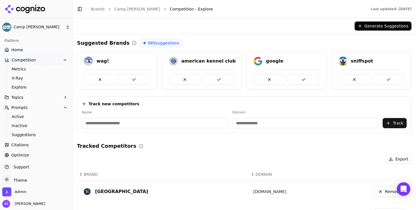
click at [100, 59] on div "wag!" at bounding box center [102, 61] width 12 height 7
copy div "wag!"
click at [132, 80] on button at bounding box center [134, 79] width 32 height 10
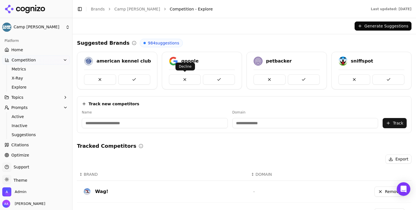
click at [186, 79] on button at bounding box center [185, 79] width 32 height 10
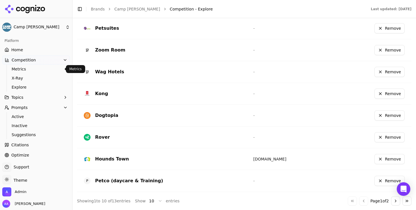
click at [42, 51] on link "Home" at bounding box center [36, 49] width 68 height 9
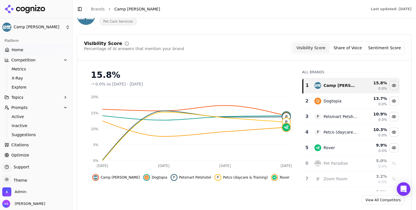
scroll to position [44, 0]
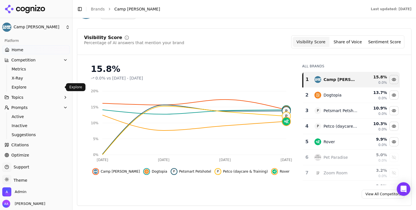
click at [34, 89] on span "Explore" at bounding box center [36, 87] width 49 height 6
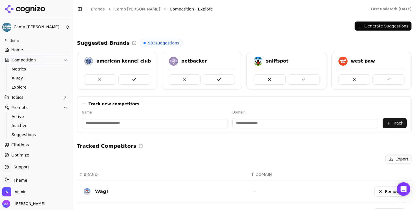
click at [136, 123] on input at bounding box center [155, 123] width 146 height 10
type input "*****"
type input "*********"
click at [393, 124] on button "Track" at bounding box center [395, 123] width 24 height 10
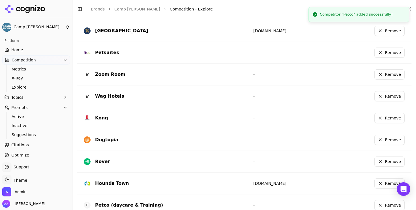
scroll to position [207, 0]
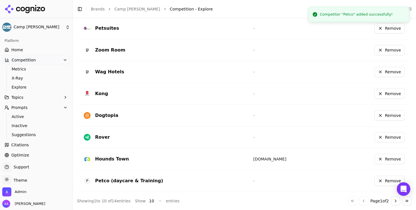
click at [40, 49] on link "Home" at bounding box center [36, 49] width 68 height 9
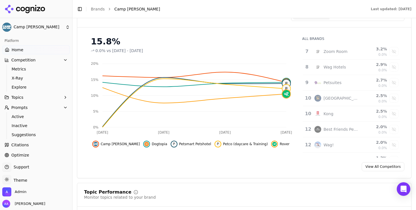
scroll to position [89, 0]
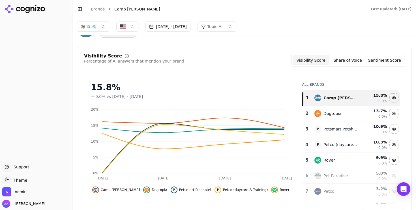
scroll to position [33, 0]
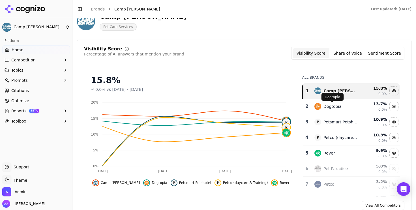
click at [333, 95] on p "Dogtopia" at bounding box center [333, 97] width 16 height 5
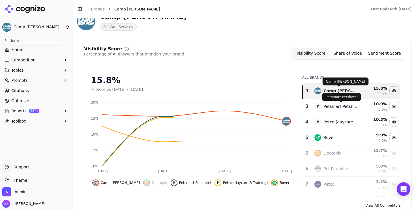
click at [328, 93] on div "Camp [PERSON_NAME]" at bounding box center [340, 91] width 35 height 6
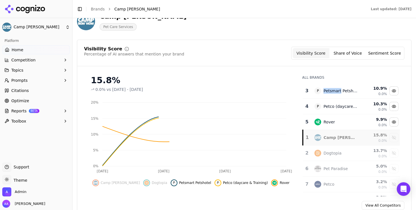
click at [328, 93] on div "Petsmart Petshotel" at bounding box center [340, 91] width 35 height 6
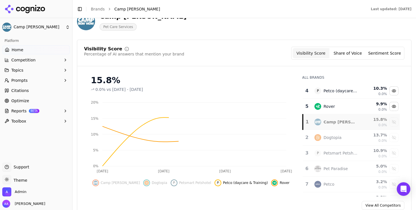
click at [328, 93] on div "Petco (daycare & Training)" at bounding box center [340, 91] width 35 height 6
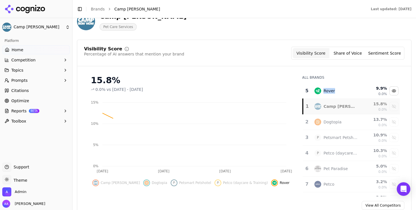
click at [328, 93] on div "Rover" at bounding box center [328, 91] width 11 height 6
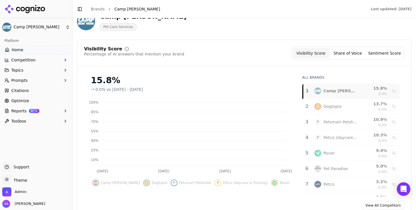
click at [338, 183] on div "Petco" at bounding box center [336, 184] width 44 height 7
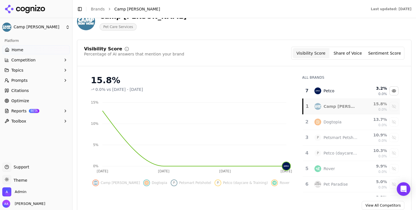
click at [36, 59] on button "Competition" at bounding box center [36, 59] width 68 height 9
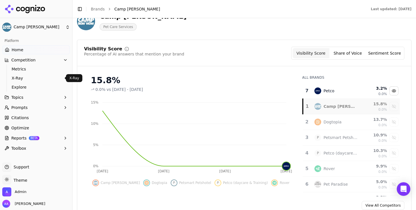
click at [31, 87] on span "Explore" at bounding box center [36, 87] width 49 height 6
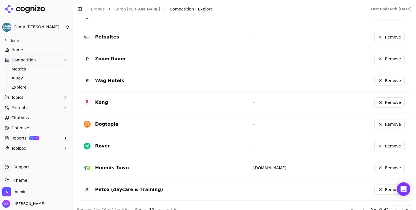
scroll to position [207, 0]
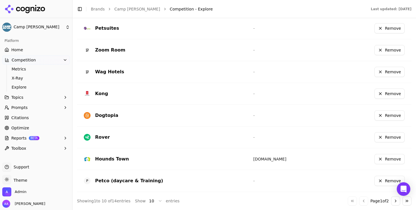
click at [395, 203] on button "Go to next page" at bounding box center [395, 200] width 9 height 9
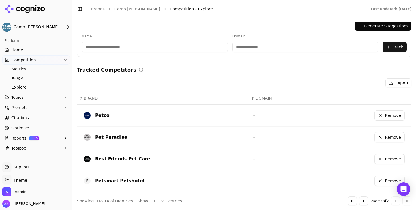
scroll to position [76, 0]
click at [386, 116] on button "Remove" at bounding box center [389, 115] width 30 height 10
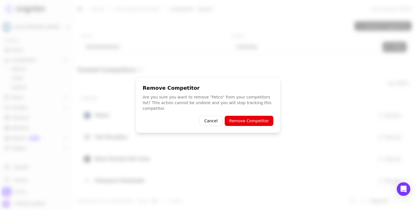
click at [255, 123] on button "Remove Competitor" at bounding box center [249, 121] width 49 height 10
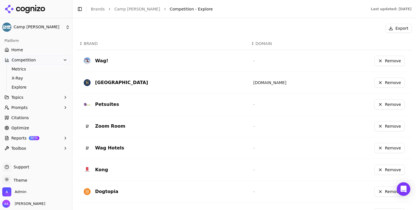
scroll to position [207, 0]
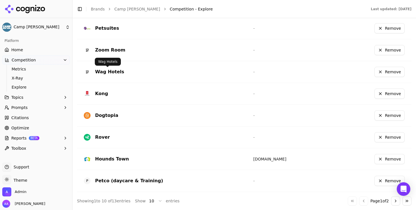
click at [108, 71] on div "Wag Hotels" at bounding box center [109, 71] width 29 height 7
copy div "Wag Hotels"
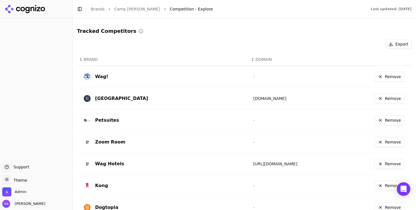
scroll to position [207, 0]
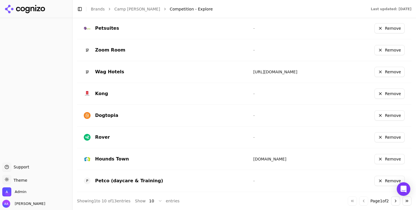
click at [270, 72] on link "[URL][DOMAIN_NAME]" at bounding box center [275, 72] width 44 height 5
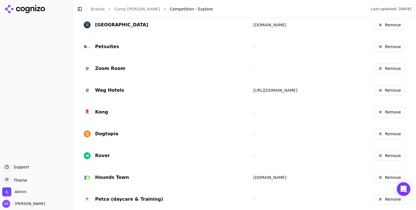
scroll to position [190, 0]
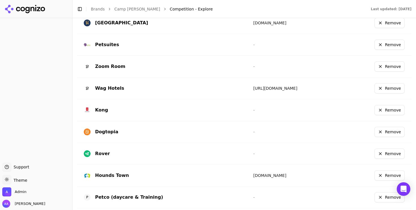
click at [265, 88] on link "[URL][DOMAIN_NAME]" at bounding box center [275, 88] width 44 height 5
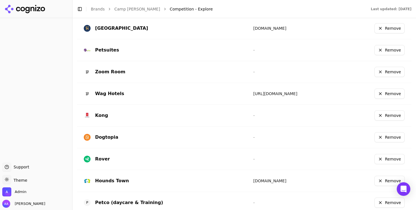
scroll to position [187, 0]
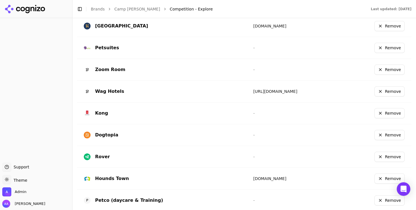
click at [266, 91] on link "[URL][DOMAIN_NAME]" at bounding box center [275, 91] width 44 height 5
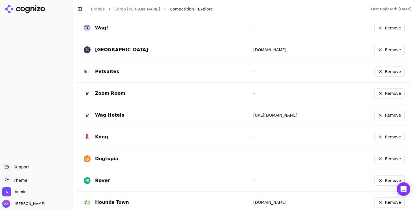
scroll to position [164, 0]
click at [270, 115] on link "[URL][DOMAIN_NAME]" at bounding box center [275, 115] width 44 height 5
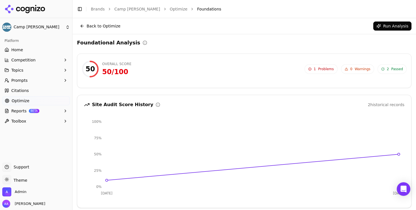
click at [170, 9] on link "Optimize" at bounding box center [179, 9] width 18 height 6
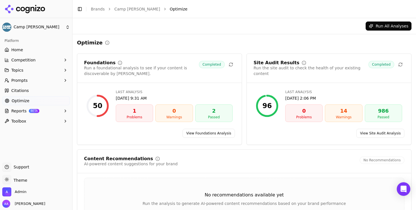
scroll to position [49, 0]
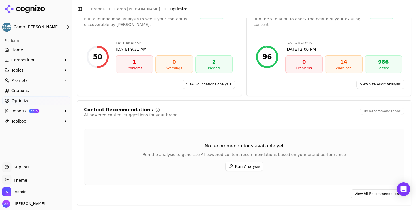
click at [27, 89] on span "Citations" at bounding box center [20, 91] width 18 height 6
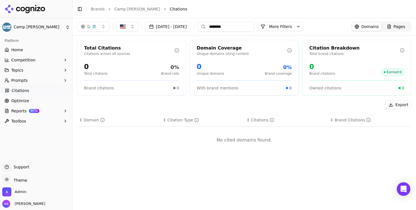
click at [254, 26] on input "********" at bounding box center [225, 27] width 57 height 10
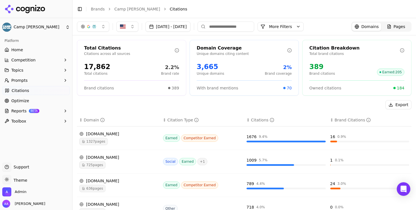
click at [123, 139] on div "1327 pages" at bounding box center [118, 141] width 79 height 7
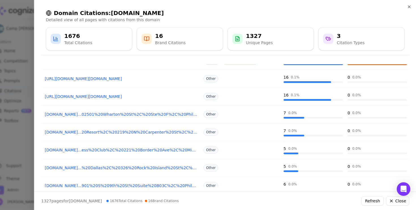
scroll to position [47, 0]
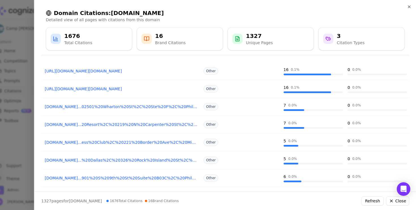
click at [60, 141] on link "[DOMAIN_NAME]...ess%20Club%2C%20221%20Border%20Ave%2C%20Minneapolis%2C%20MN%205…" at bounding box center [121, 142] width 153 height 6
click at [110, 158] on link "[DOMAIN_NAME]...%20Dallas%2C%20326%20Rock%20Island%20St%2C%20Dallas%2C%20TX%207…" at bounding box center [121, 160] width 153 height 6
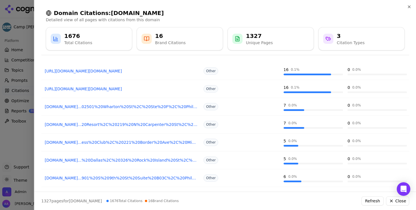
click at [13, 157] on div at bounding box center [208, 105] width 416 height 210
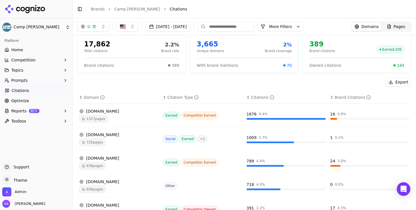
scroll to position [27, 0]
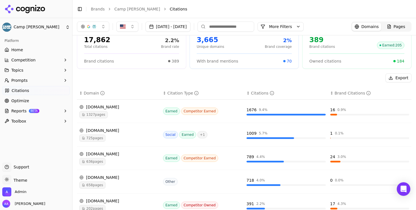
click at [118, 183] on div "658 pages" at bounding box center [118, 184] width 79 height 7
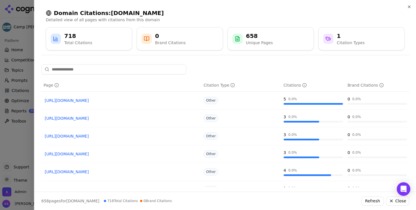
click at [16, 158] on div at bounding box center [208, 105] width 416 height 210
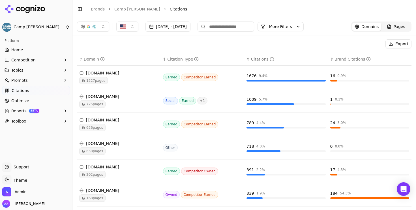
scroll to position [61, 0]
click at [102, 86] on td "[DOMAIN_NAME] 1327 pages" at bounding box center [119, 77] width 84 height 23
click at [102, 83] on span "1327 pages" at bounding box center [93, 80] width 29 height 7
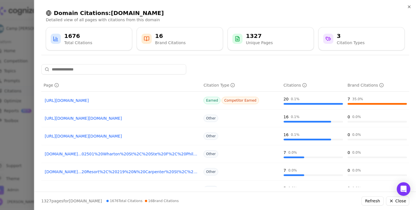
scroll to position [101, 0]
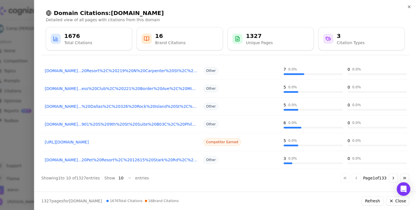
click at [86, 141] on link "[URL][DOMAIN_NAME]" at bounding box center [121, 142] width 153 height 6
click at [106, 70] on link "google.com...20Resort%2C%20219%20N%20Carpenter%20St%2C%20Chicago%2C%20IL%2060607" at bounding box center [121, 71] width 153 height 6
click at [142, 160] on link "google.com...20Pet%20Resort%2C%2012615%20Stark%20Rd%2C%20Livonia%2C%20MI%2048150" at bounding box center [121, 160] width 153 height 6
click at [7, 65] on div at bounding box center [208, 105] width 416 height 210
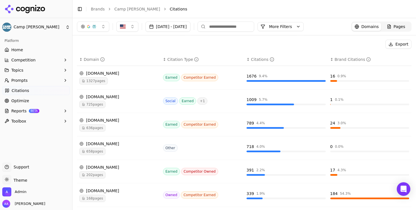
click at [95, 21] on div "Sep 04, 2025 - Oct 04, 2025 More More Filters Domains Pages" at bounding box center [243, 26] width 343 height 17
click at [95, 25] on div "button" at bounding box center [94, 26] width 5 height 5
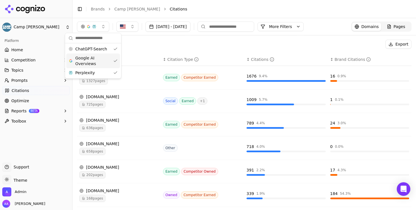
click at [96, 57] on span "Google AI Overviews" at bounding box center [93, 60] width 36 height 11
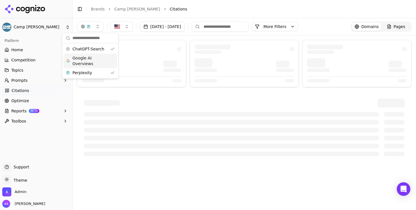
scroll to position [0, 0]
click at [92, 72] on div "Perplexity" at bounding box center [90, 72] width 54 height 9
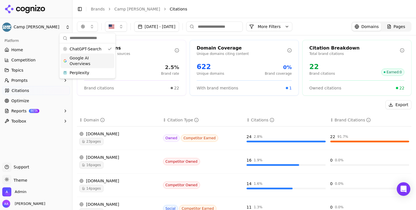
click at [98, 59] on span "Google AI Overviews" at bounding box center [88, 60] width 36 height 11
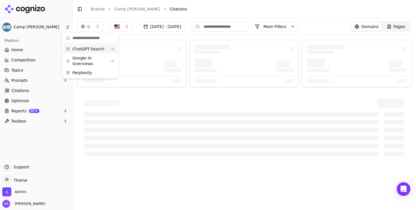
click at [101, 50] on span "ChatGPT-Search" at bounding box center [88, 49] width 32 height 6
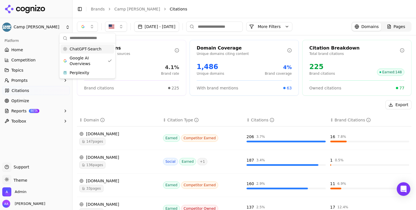
click at [101, 50] on div "ChatGPT-Search" at bounding box center [88, 48] width 54 height 9
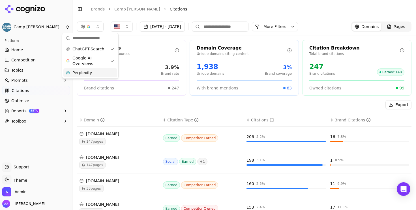
click at [96, 73] on div "Perplexity" at bounding box center [90, 72] width 54 height 9
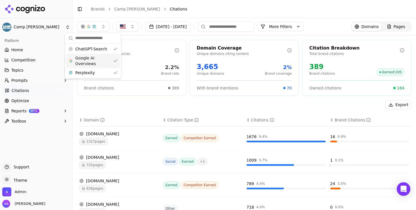
click at [99, 58] on span "Google AI Overviews" at bounding box center [93, 60] width 36 height 11
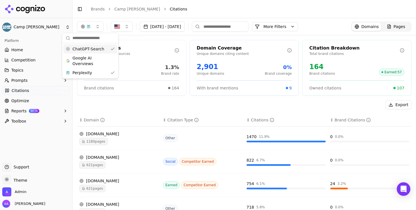
click at [103, 46] on div "ChatGPT-Search" at bounding box center [90, 48] width 54 height 9
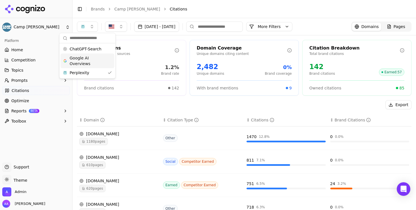
click at [102, 142] on span "1180 pages" at bounding box center [93, 141] width 29 height 7
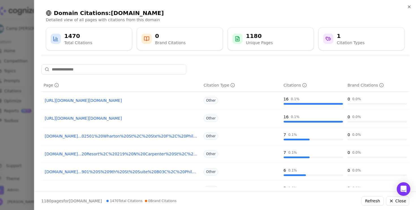
click at [114, 100] on link "https://google.com/s2/favicons?sz=128&domain=chewy.com" at bounding box center [121, 101] width 153 height 6
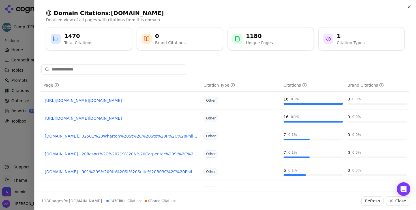
click at [16, 133] on div at bounding box center [208, 105] width 416 height 210
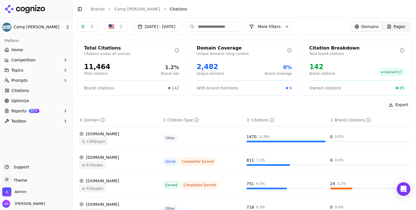
click at [111, 141] on div "1180 pages" at bounding box center [118, 141] width 79 height 7
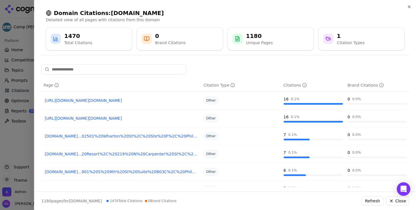
click at [1, 145] on div at bounding box center [208, 105] width 416 height 210
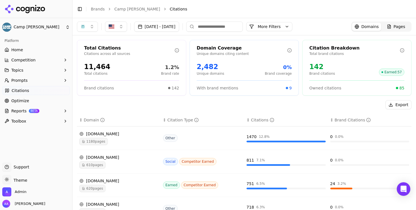
click at [103, 161] on div "reddit.com 610 pages" at bounding box center [118, 161] width 79 height 14
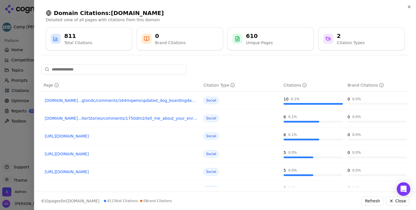
click at [14, 128] on div at bounding box center [208, 105] width 416 height 210
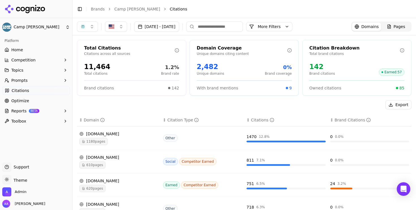
click at [89, 27] on button "button" at bounding box center [87, 27] width 21 height 10
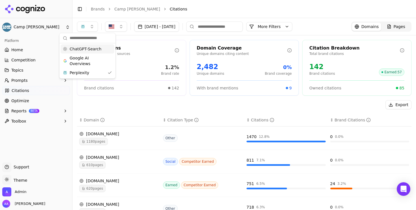
click at [89, 49] on span "ChatGPT-Search" at bounding box center [86, 49] width 32 height 6
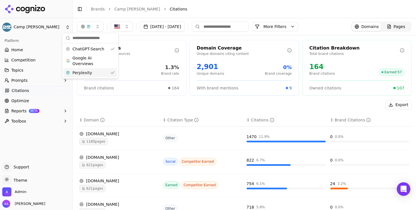
click at [94, 80] on div "Total Citations Citations across all sources 12,327 Total citations 1.3% Brand …" at bounding box center [131, 68] width 109 height 56
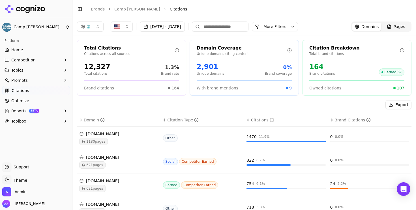
click at [92, 34] on div "Sep 04, 2025 - Oct 04, 2025 More More Filters Domains Pages" at bounding box center [243, 26] width 343 height 17
click at [92, 28] on button "button" at bounding box center [90, 27] width 27 height 10
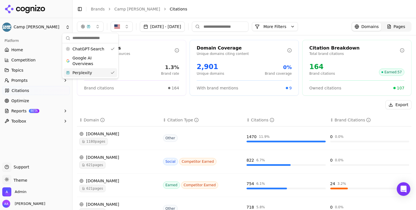
click at [93, 70] on div "Perplexity" at bounding box center [90, 72] width 54 height 9
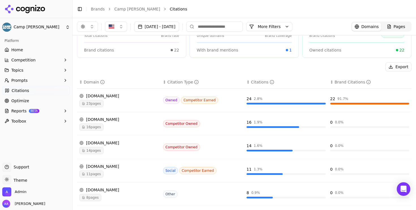
scroll to position [39, 0]
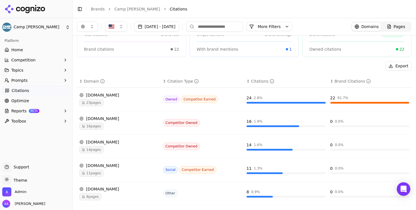
click at [114, 100] on div "23 pages" at bounding box center [118, 102] width 79 height 7
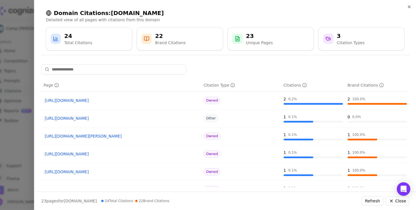
click at [31, 132] on div at bounding box center [208, 105] width 416 height 210
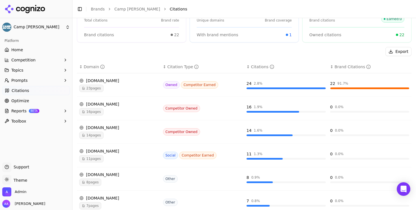
scroll to position [58, 0]
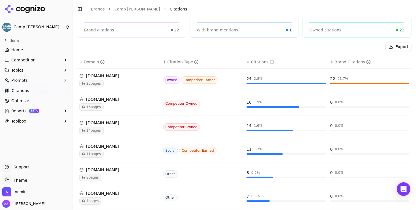
click at [104, 130] on div "14 pages" at bounding box center [118, 130] width 79 height 7
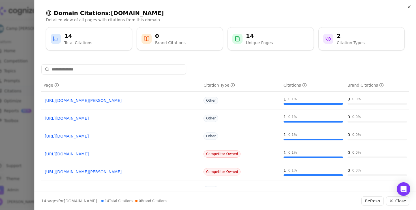
click at [1, 152] on div at bounding box center [208, 105] width 416 height 210
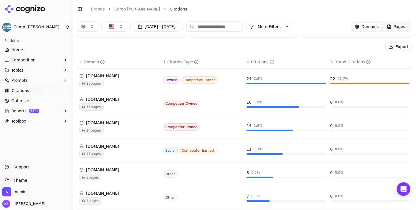
scroll to position [0, 0]
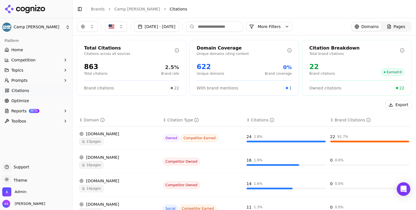
click at [13, 48] on span "Home" at bounding box center [17, 50] width 12 height 6
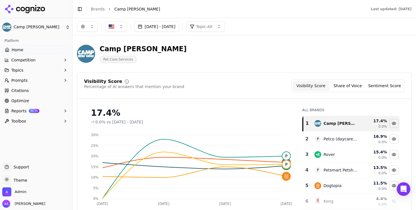
click at [43, 83] on button "Prompts" at bounding box center [36, 80] width 68 height 9
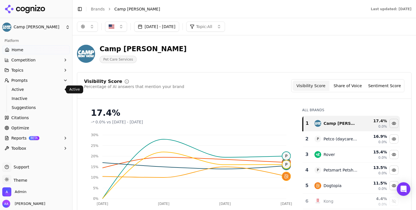
click at [40, 89] on span "Active" at bounding box center [36, 90] width 49 height 6
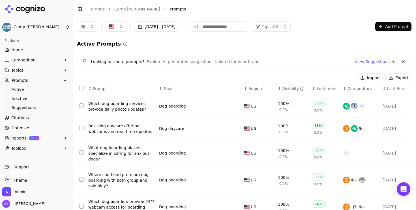
click at [285, 86] on div "Visibility" at bounding box center [293, 89] width 22 height 6
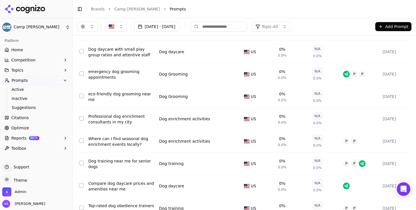
scroll to position [128, 0]
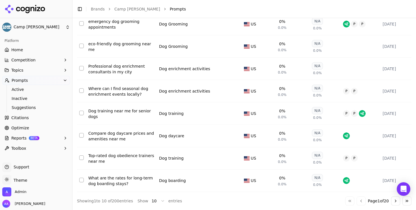
click at [392, 200] on button "Go to next page" at bounding box center [395, 200] width 9 height 9
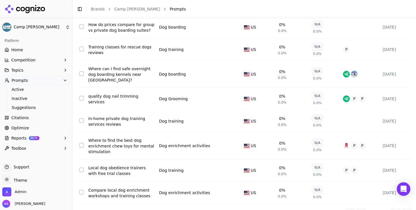
click at [392, 200] on div "↕ Prompt ↕ Topic ↕ Region ↑ Visibility ↕ Sentiment ↕ Competitors ↕ Last Run Dog…" at bounding box center [244, 85] width 334 height 263
click at [395, 209] on button "Go to next page" at bounding box center [395, 213] width 9 height 9
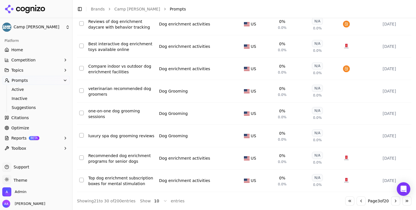
click at [395, 203] on button "Go to next page" at bounding box center [395, 200] width 9 height 9
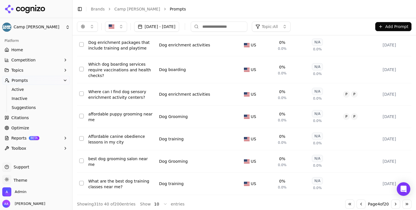
scroll to position [0, 0]
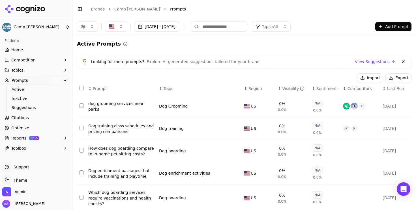
click at [361, 89] on span "Competitors" at bounding box center [359, 89] width 24 height 6
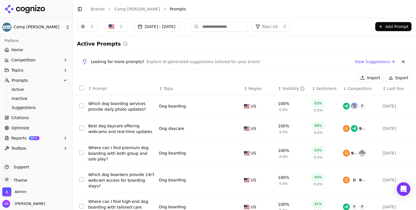
click at [361, 89] on span "Competitors" at bounding box center [359, 89] width 24 height 6
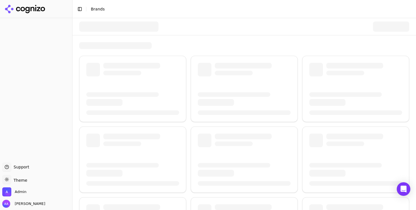
click at [105, 27] on div at bounding box center [118, 27] width 79 height 10
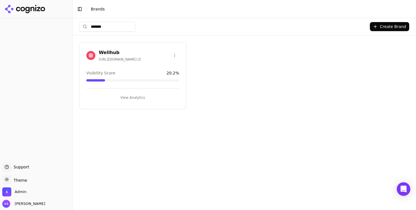
type input "*******"
click at [87, 57] on img at bounding box center [90, 55] width 9 height 9
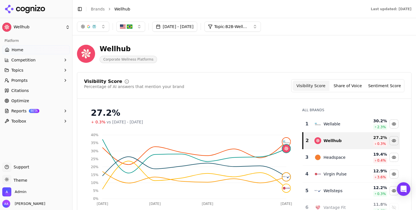
click at [196, 26] on button "[DATE] - [DATE]" at bounding box center [174, 27] width 45 height 10
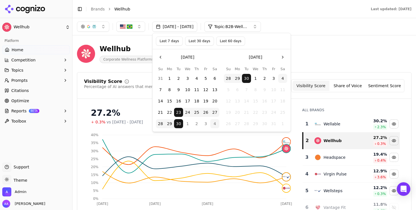
click at [194, 43] on button "Last 30 days" at bounding box center [199, 40] width 29 height 9
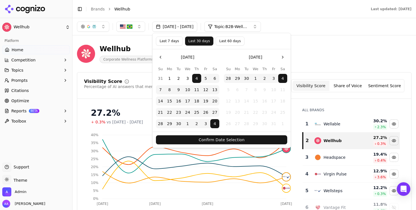
click at [235, 140] on button "Confirm Date Selection" at bounding box center [221, 139] width 131 height 9
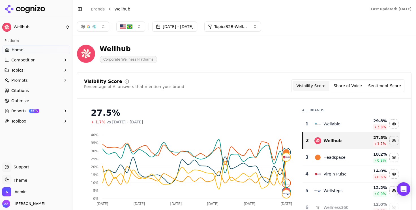
click at [344, 123] on div "Wellable" at bounding box center [336, 124] width 44 height 7
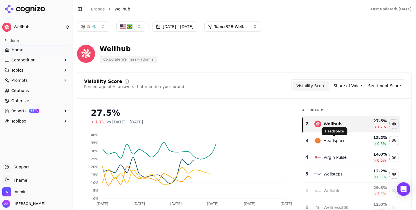
click at [332, 143] on div "Headspace" at bounding box center [334, 141] width 22 height 6
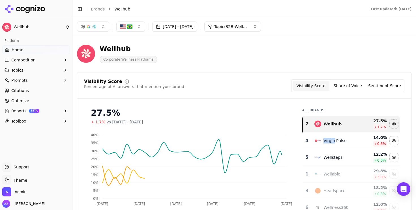
click at [332, 143] on div "Virgin Pulse" at bounding box center [334, 141] width 23 height 6
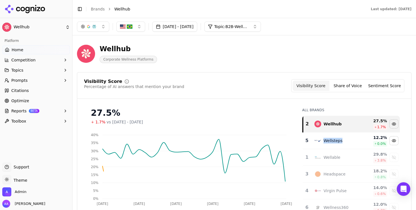
click at [332, 143] on div "Wellsteps" at bounding box center [332, 141] width 19 height 6
click at [40, 78] on button "Prompts" at bounding box center [36, 80] width 68 height 9
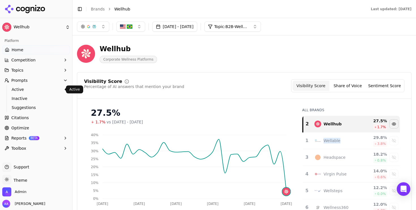
click at [39, 88] on span "Active" at bounding box center [36, 90] width 49 height 6
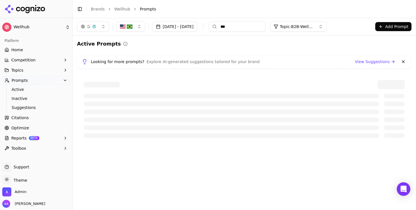
click at [404, 61] on button at bounding box center [403, 61] width 7 height 7
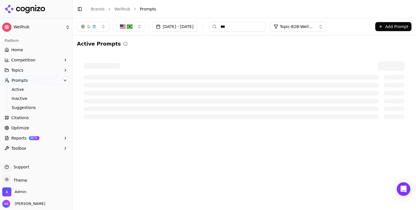
click at [314, 26] on span "Topic: B2B-Wellness & Fitness: Apps, Platforms & Programs" at bounding box center [297, 27] width 34 height 6
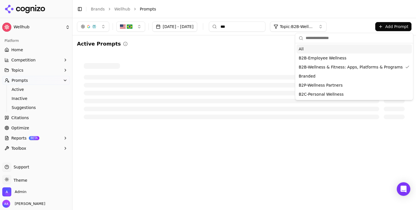
click at [310, 46] on div "All" at bounding box center [354, 48] width 115 height 9
click at [265, 28] on input "***" at bounding box center [237, 27] width 57 height 10
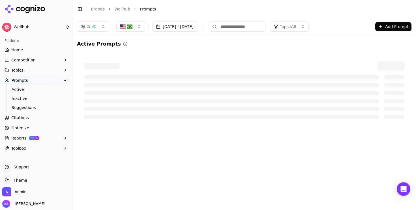
click at [291, 53] on div "Active Prompts" at bounding box center [244, 83] width 334 height 86
click at [296, 27] on span "Topic: All" at bounding box center [288, 27] width 16 height 6
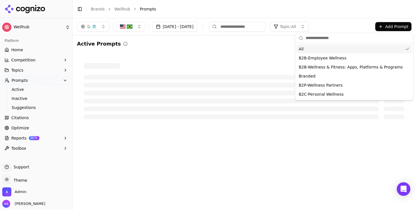
click at [288, 9] on li "Prompts" at bounding box center [270, 9] width 260 height 6
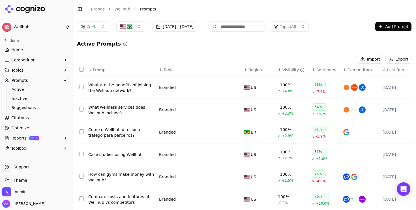
click at [400, 70] on span "Last Run" at bounding box center [395, 70] width 17 height 6
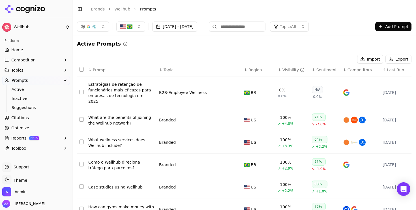
click at [400, 70] on span "Last Run" at bounding box center [395, 70] width 17 height 6
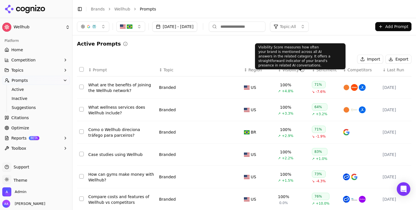
click at [288, 67] on div "Visibility" at bounding box center [293, 70] width 22 height 6
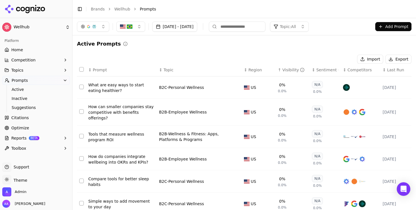
scroll to position [114, 0]
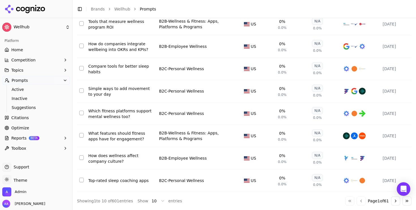
click at [395, 200] on button "Go to next page" at bounding box center [395, 200] width 9 height 9
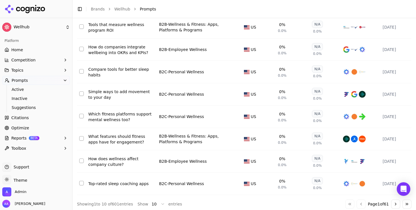
click at [395, 200] on button "Go to next page" at bounding box center [395, 203] width 9 height 9
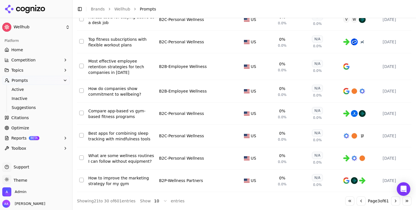
click at [395, 200] on button "Go to next page" at bounding box center [395, 200] width 9 height 9
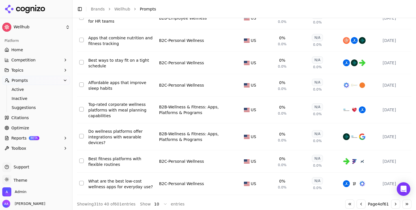
click at [395, 200] on div "↕ Prompt ↕ Topic ↕ Region ↑ Visibility ↕ Sentiment ↕ Competitors ↕ Last Run Whi…" at bounding box center [244, 79] width 334 height 259
click at [394, 204] on button "Go to next page" at bounding box center [395, 203] width 9 height 9
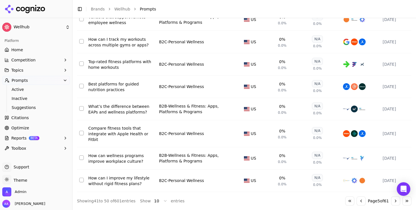
click at [394, 204] on button "Go to next page" at bounding box center [395, 200] width 9 height 9
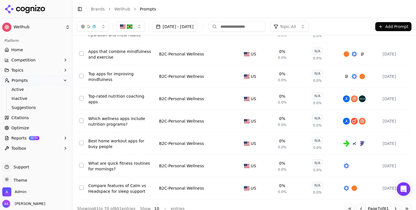
click at [394, 204] on button "Go to next page" at bounding box center [395, 208] width 9 height 9
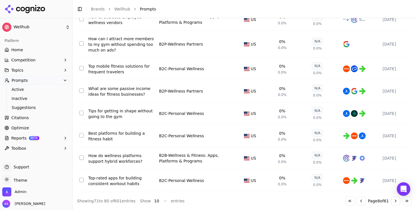
click at [394, 204] on button "Go to next page" at bounding box center [395, 200] width 9 height 9
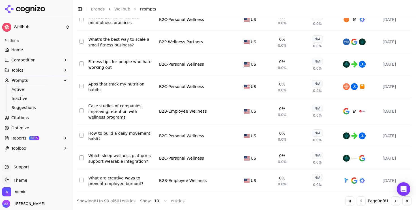
click at [394, 204] on button "Go to next page" at bounding box center [395, 200] width 9 height 9
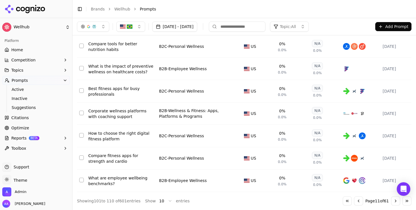
click at [394, 204] on button "Go to next page" at bounding box center [395, 200] width 9 height 9
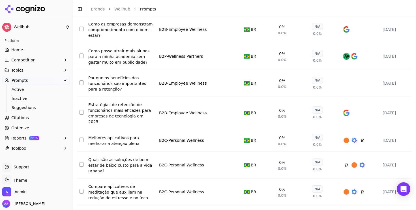
click at [37, 53] on link "Home" at bounding box center [36, 49] width 68 height 9
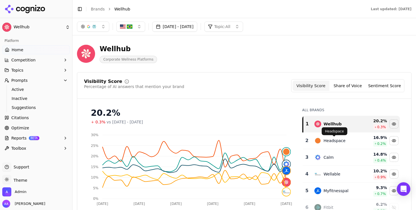
click at [328, 138] on div "Headspace" at bounding box center [334, 141] width 22 height 6
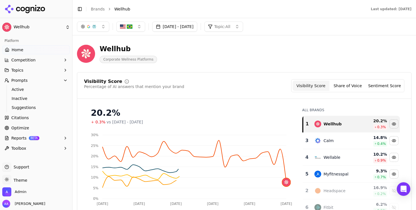
click at [328, 139] on div "Calm" at bounding box center [328, 141] width 10 height 6
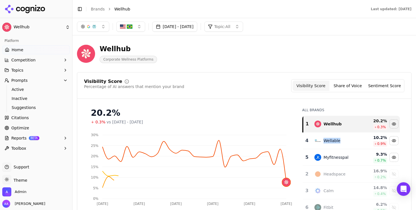
click at [328, 139] on div "Wellable" at bounding box center [331, 141] width 17 height 6
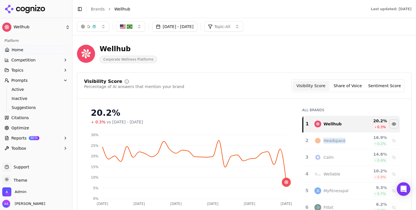
click at [328, 139] on div "Headspace" at bounding box center [334, 141] width 22 height 6
click at [87, 23] on button "button" at bounding box center [93, 27] width 32 height 10
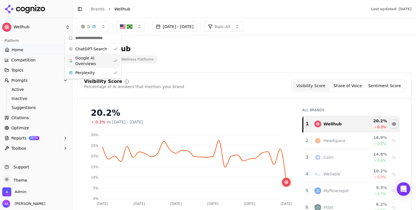
click at [87, 61] on span "Google AI Overviews" at bounding box center [93, 60] width 36 height 11
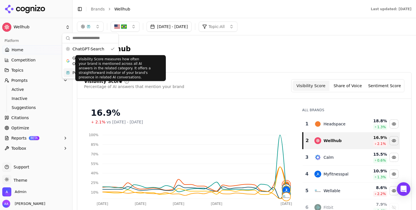
click at [104, 73] on div "Visibility Score measures how often your brand is mentioned across all AI answe…" at bounding box center [120, 68] width 91 height 26
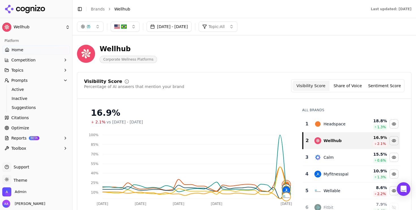
click at [91, 34] on div "[DATE] - [DATE] Topic: All" at bounding box center [243, 26] width 343 height 17
click at [93, 27] on button "button" at bounding box center [90, 27] width 27 height 10
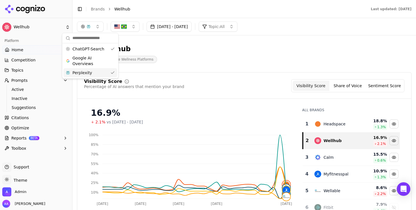
click at [87, 74] on span "Perplexity" at bounding box center [82, 73] width 20 height 6
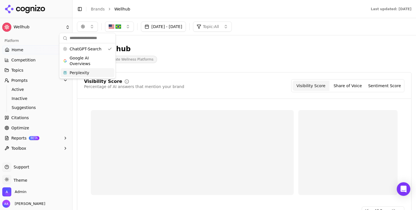
click at [221, 58] on div "Wellhub Corporate Wellness Platforms" at bounding box center [204, 53] width 254 height 19
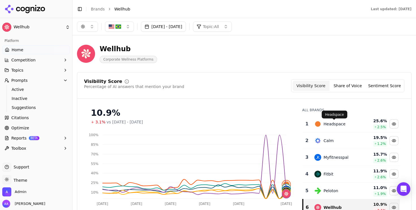
click at [343, 125] on div "Headspace" at bounding box center [334, 124] width 22 height 6
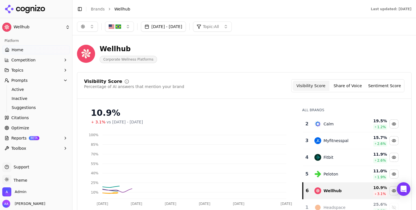
click at [343, 125] on div "Calm" at bounding box center [336, 124] width 44 height 7
click at [334, 125] on div "Calm" at bounding box center [328, 124] width 10 height 6
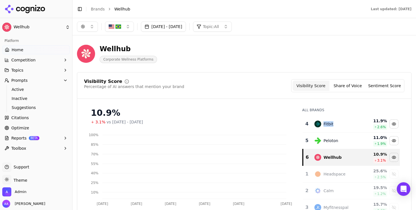
click at [343, 125] on div "Fitbit" at bounding box center [336, 124] width 44 height 7
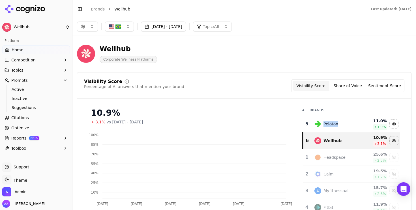
click at [343, 125] on div "Peloton" at bounding box center [336, 124] width 44 height 7
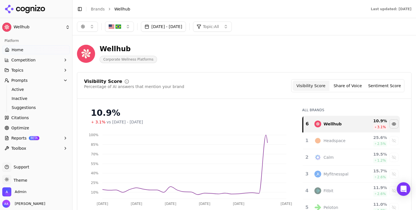
click at [235, 81] on div "Visibility Score Percentage of AI answers that mention your brand Visibility Sc…" at bounding box center [244, 85] width 320 height 13
click at [87, 28] on button "button" at bounding box center [87, 27] width 21 height 10
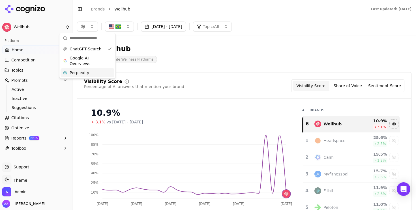
click at [89, 73] on div "Perplexity" at bounding box center [88, 72] width 54 height 9
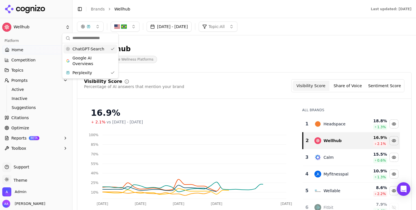
click at [98, 45] on div "ChatGPT-Search" at bounding box center [90, 48] width 54 height 9
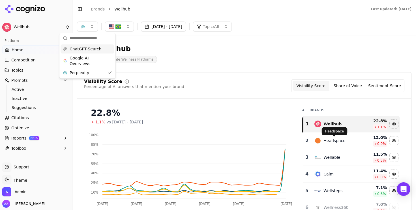
click at [336, 139] on div "Headspace" at bounding box center [334, 141] width 22 height 6
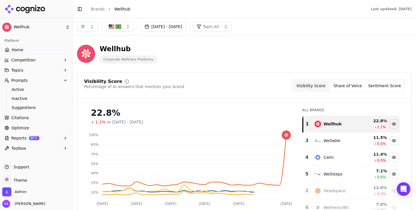
click at [336, 139] on div "Wellable" at bounding box center [331, 141] width 17 height 6
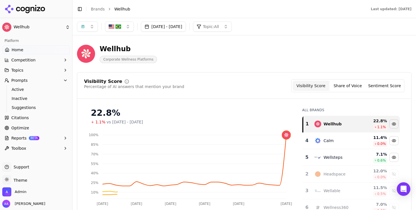
click at [336, 139] on div "Calm" at bounding box center [336, 140] width 44 height 7
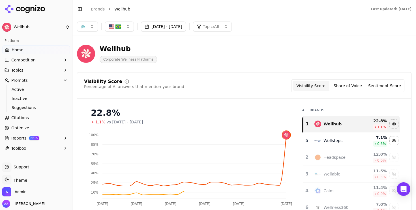
click at [336, 139] on div "Wellsteps" at bounding box center [332, 141] width 19 height 6
click at [89, 27] on button "button" at bounding box center [87, 27] width 21 height 10
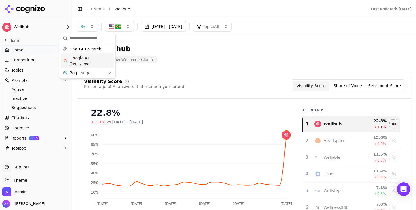
click at [90, 62] on span "Google AI Overviews" at bounding box center [88, 60] width 36 height 11
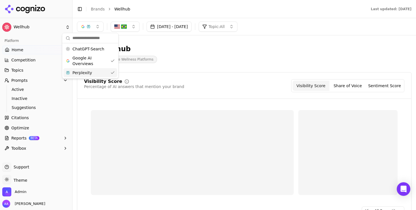
click at [89, 75] on span "Perplexity" at bounding box center [82, 73] width 20 height 6
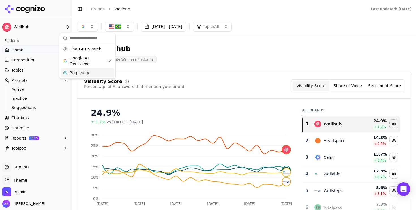
click at [207, 56] on div "Wellhub Corporate Wellness Platforms" at bounding box center [204, 53] width 254 height 19
